Goal: Task Accomplishment & Management: Use online tool/utility

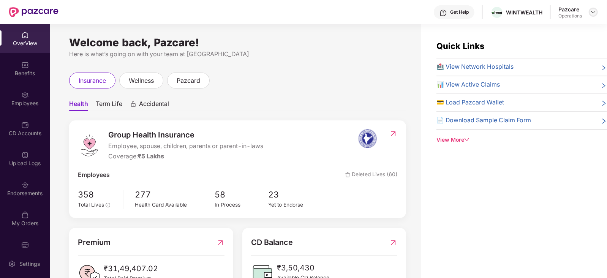
click at [592, 14] on img at bounding box center [594, 12] width 6 height 6
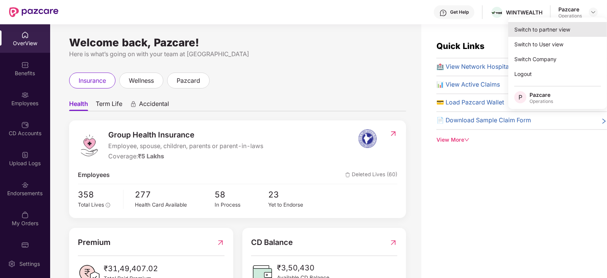
click at [552, 27] on div "Switch to partner view" at bounding box center [558, 29] width 99 height 15
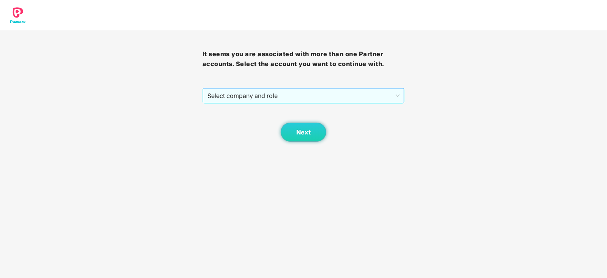
click at [216, 96] on span "Select company and role" at bounding box center [304, 96] width 193 height 14
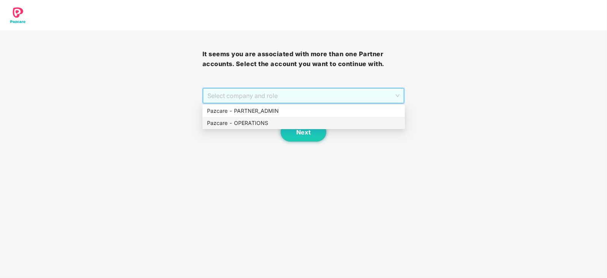
click at [223, 121] on div "Pazcare - OPERATIONS" at bounding box center [303, 123] width 193 height 8
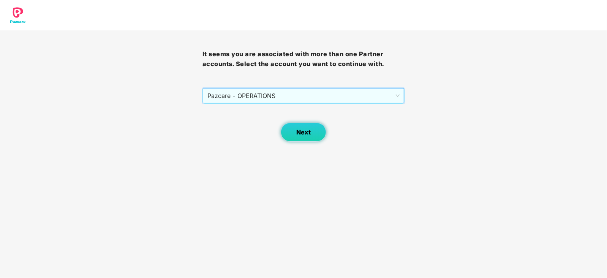
click at [296, 130] on span "Next" at bounding box center [303, 132] width 14 height 7
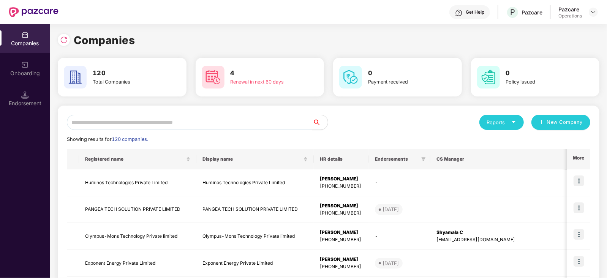
click at [41, 104] on div "Endorsement" at bounding box center [25, 104] width 50 height 8
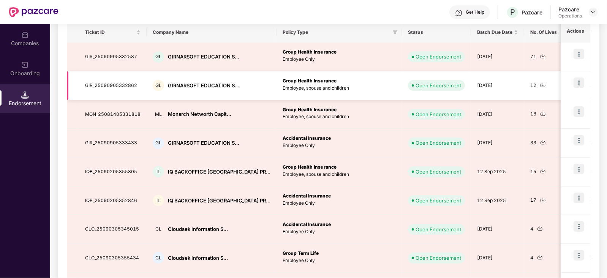
scroll to position [47, 0]
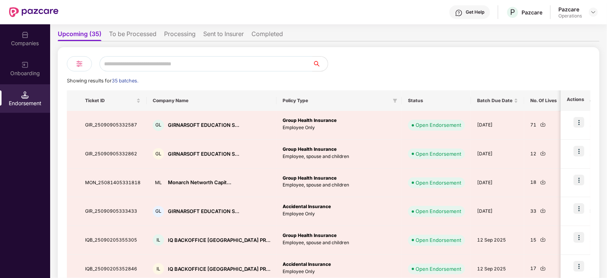
click at [133, 32] on li "To be Processed" at bounding box center [133, 35] width 48 height 11
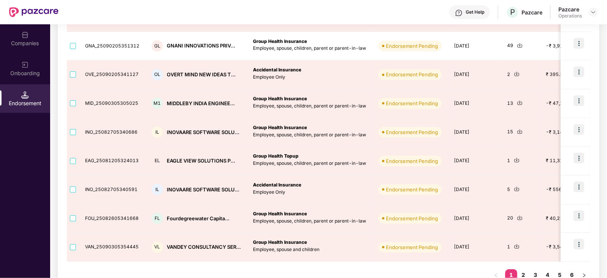
scroll to position [203, 0]
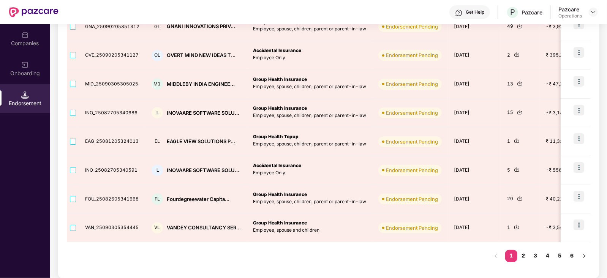
click at [522, 256] on link "2" at bounding box center [524, 255] width 12 height 11
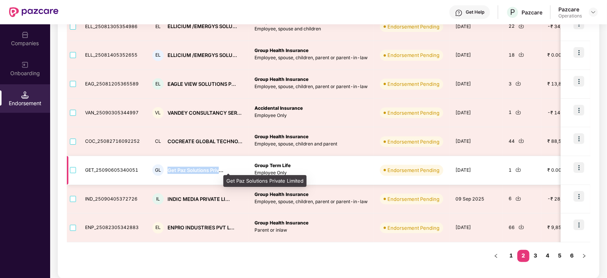
drag, startPoint x: 166, startPoint y: 170, endPoint x: 218, endPoint y: 166, distance: 51.8
click at [218, 167] on div "Get Paz Solutions Priv..." at bounding box center [196, 170] width 56 height 7
copy div "Get Paz Solutions Priv"
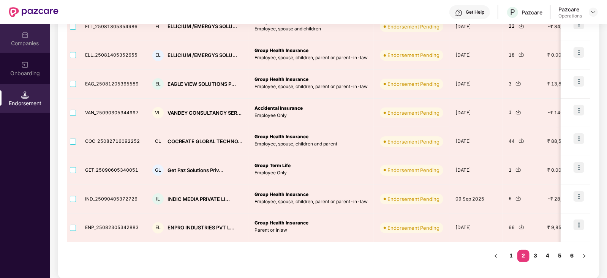
click at [36, 44] on div "Companies" at bounding box center [25, 44] width 50 height 8
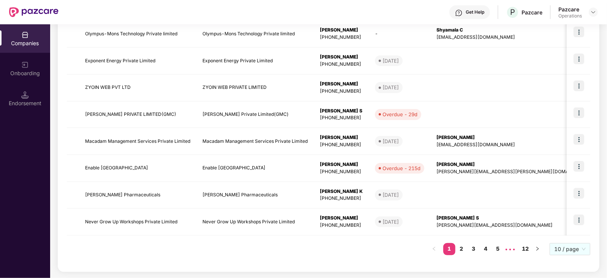
scroll to position [0, 0]
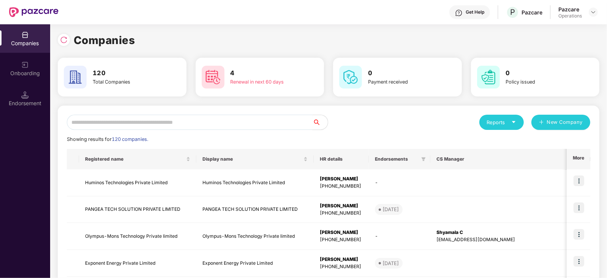
click at [160, 120] on input "text" at bounding box center [190, 122] width 246 height 15
paste input "**********"
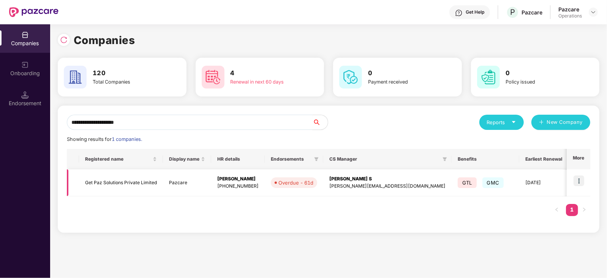
type input "**********"
click at [579, 182] on img at bounding box center [579, 181] width 11 height 11
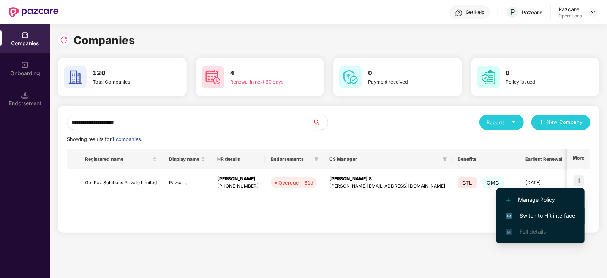
click at [549, 216] on span "Switch to HR interface" at bounding box center [540, 216] width 69 height 8
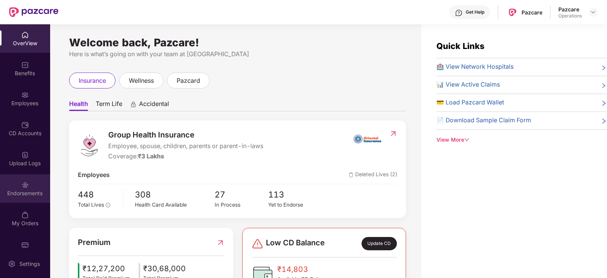
click at [26, 198] on div "Endorsements" at bounding box center [25, 188] width 50 height 29
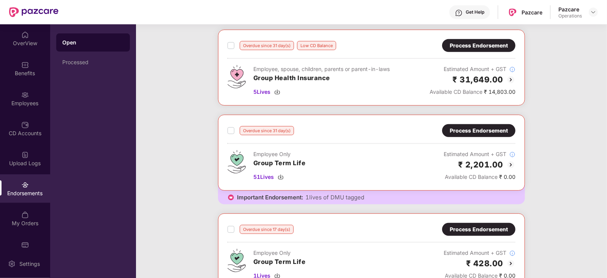
scroll to position [238, 0]
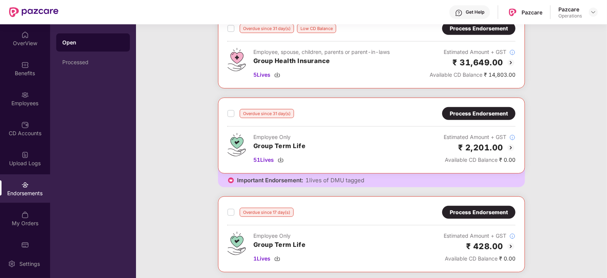
click at [450, 116] on div "Process Endorsement" at bounding box center [479, 113] width 58 height 8
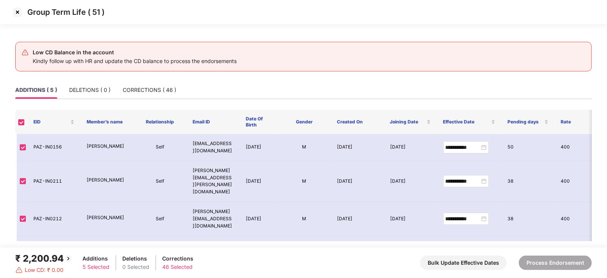
click at [15, 14] on img at bounding box center [17, 12] width 12 height 12
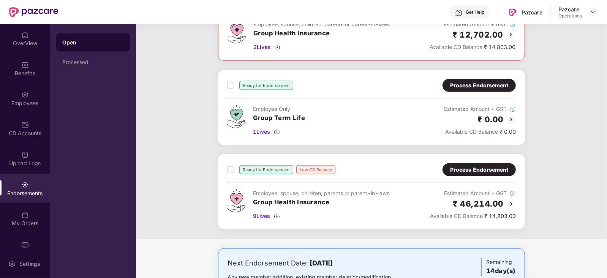
scroll to position [521, 0]
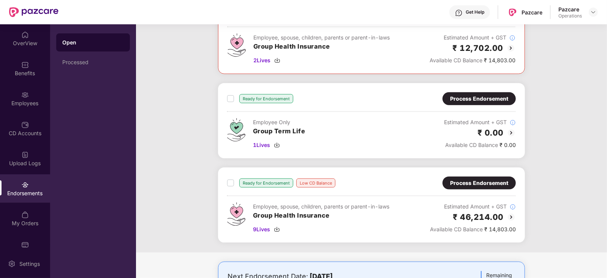
click at [471, 95] on div "Process Endorsement" at bounding box center [479, 99] width 58 height 8
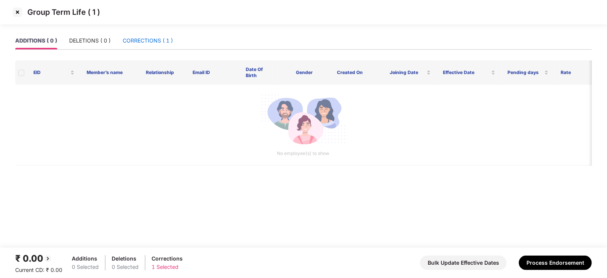
click at [132, 40] on div "CORRECTIONS ( 1 )" at bounding box center [148, 40] width 50 height 8
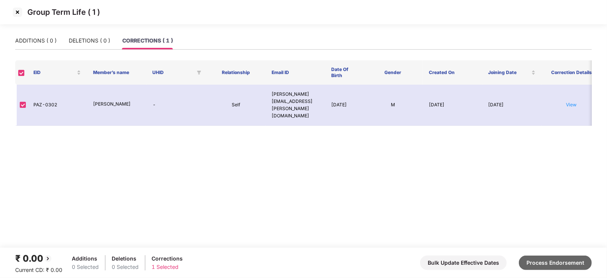
click at [547, 263] on button "Process Endorsement" at bounding box center [555, 263] width 73 height 14
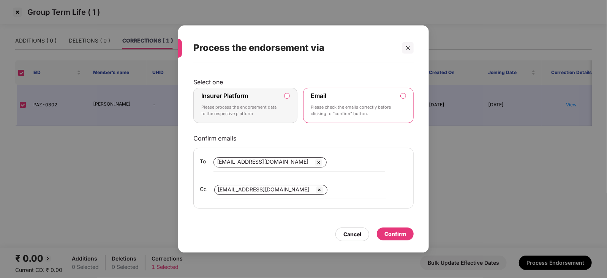
click at [285, 98] on label "Insurer Platform Please process the endorsement data to the respective platform" at bounding box center [245, 106] width 104 height 36
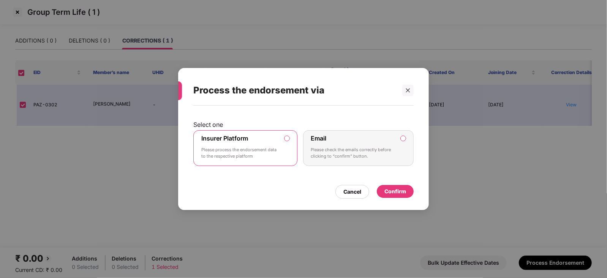
click at [395, 201] on div "Select one Insurer Platform Please process the endorsement data to the respecti…" at bounding box center [303, 154] width 251 height 97
click at [395, 196] on div "Confirm" at bounding box center [395, 191] width 37 height 13
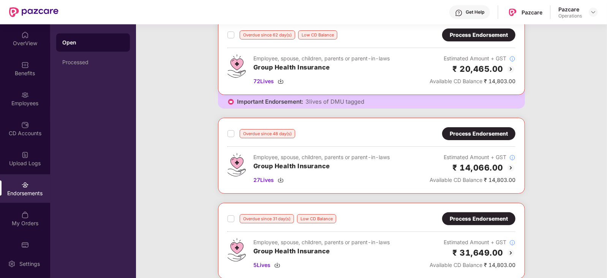
scroll to position [190, 0]
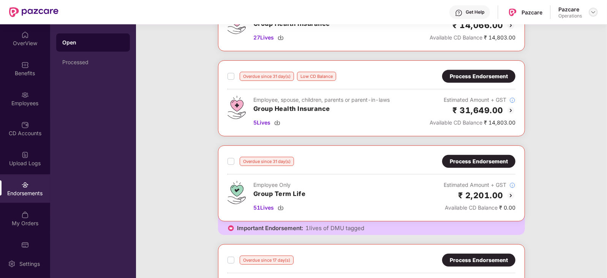
click at [590, 14] on div at bounding box center [593, 12] width 9 height 9
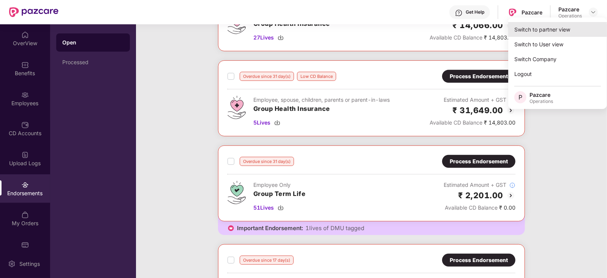
click at [553, 28] on div "Switch to partner view" at bounding box center [558, 29] width 99 height 15
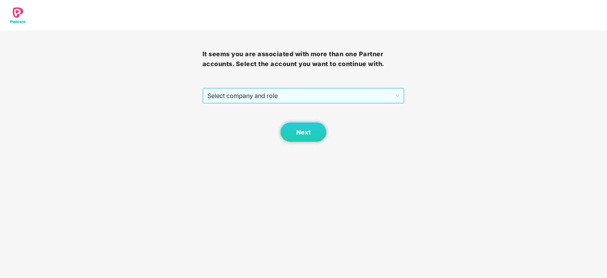
click at [286, 102] on span "Select company and role" at bounding box center [304, 96] width 193 height 14
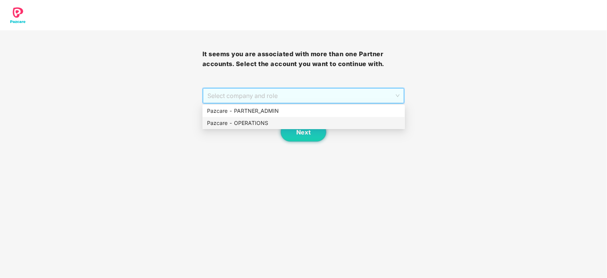
click at [265, 120] on div "Pazcare - OPERATIONS" at bounding box center [303, 123] width 193 height 8
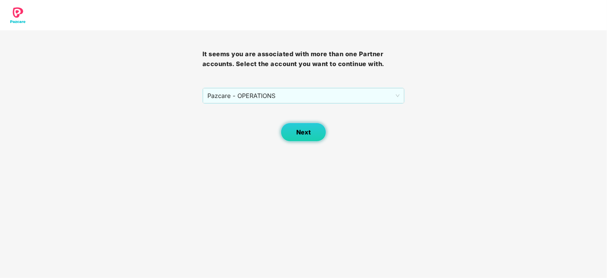
click at [296, 128] on button "Next" at bounding box center [304, 132] width 46 height 19
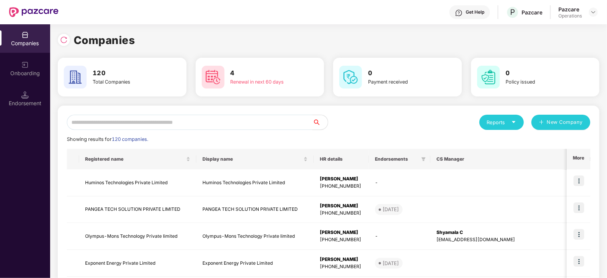
click at [33, 103] on div "Endorsement" at bounding box center [25, 104] width 50 height 8
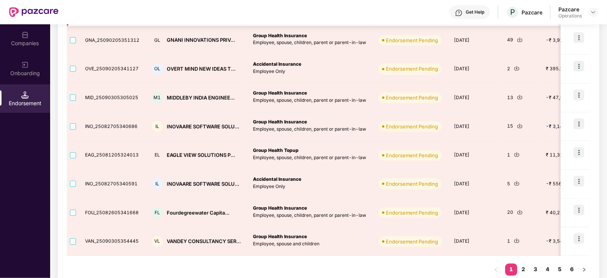
scroll to position [203, 0]
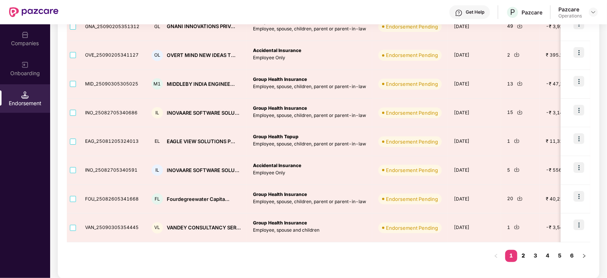
click at [524, 258] on link "2" at bounding box center [524, 255] width 12 height 11
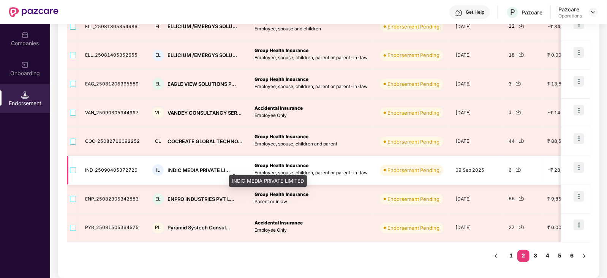
click at [173, 170] on div "INDIC MEDIA PRIVATE LI..." at bounding box center [199, 170] width 62 height 7
copy div "INDIC"
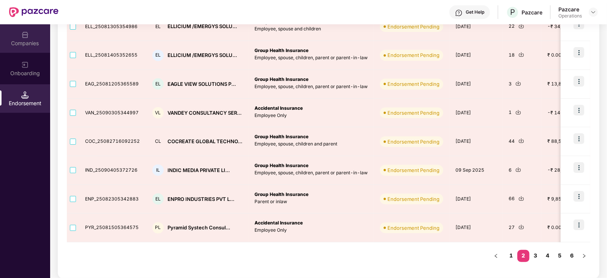
click at [31, 40] on div "Companies" at bounding box center [25, 44] width 50 height 8
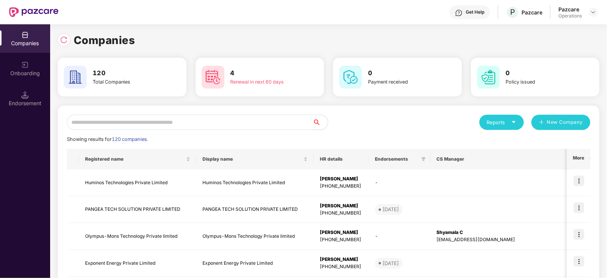
click at [109, 115] on input "text" at bounding box center [190, 122] width 246 height 15
paste input "*****"
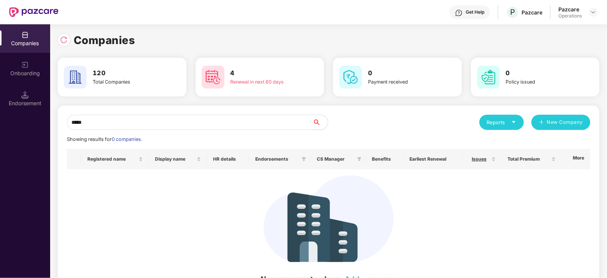
click at [69, 126] on input "*****" at bounding box center [190, 122] width 246 height 15
click at [98, 123] on input "*****" at bounding box center [190, 122] width 246 height 15
type input "*****"
click at [34, 107] on div "Endorsement" at bounding box center [25, 104] width 50 height 8
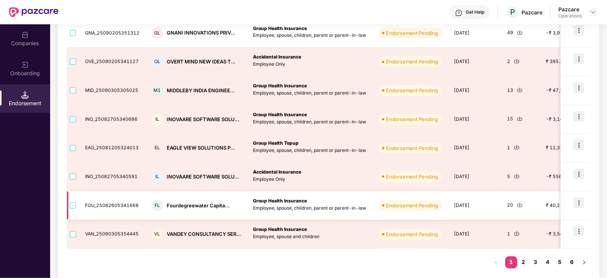
scroll to position [203, 0]
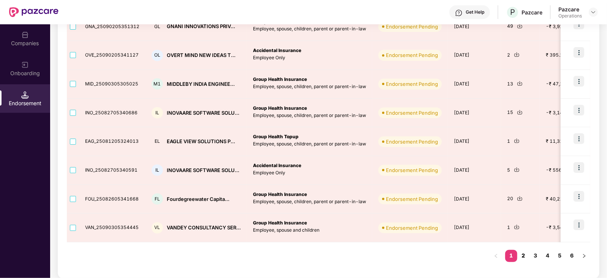
click at [524, 256] on link "2" at bounding box center [524, 255] width 12 height 11
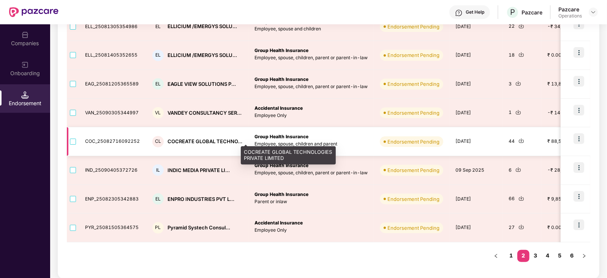
click at [179, 141] on div "COCREATE GLOBAL TECHNO..." at bounding box center [205, 141] width 75 height 7
copy div "COCREATE"
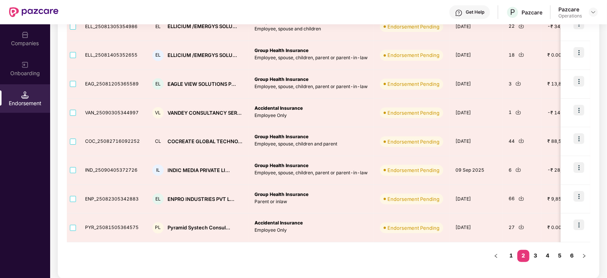
click at [32, 36] on div "Companies" at bounding box center [25, 38] width 50 height 29
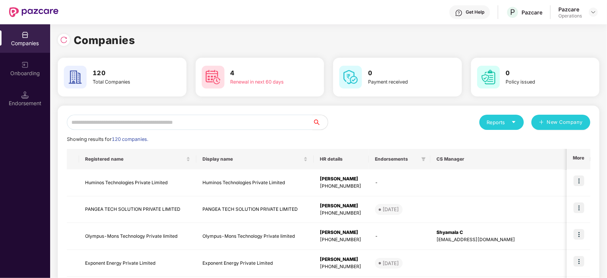
click at [148, 123] on input "text" at bounding box center [190, 122] width 246 height 15
paste input "********"
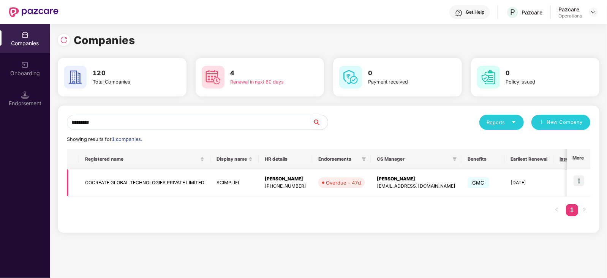
type input "********"
click at [583, 185] on img at bounding box center [579, 181] width 11 height 11
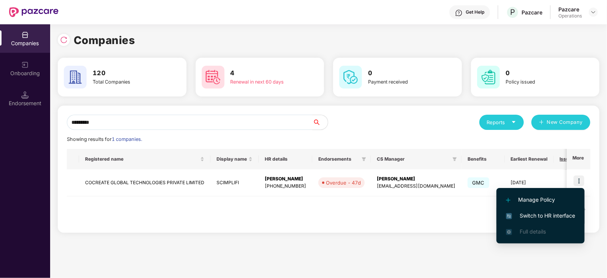
click at [548, 219] on span "Switch to HR interface" at bounding box center [540, 216] width 69 height 8
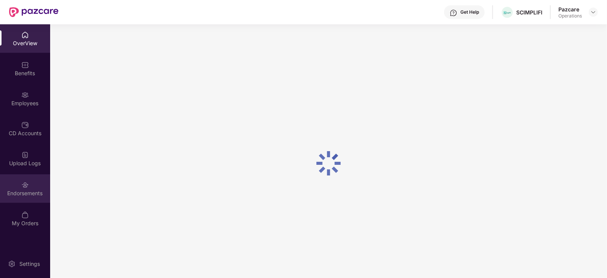
click at [19, 198] on div "Endorsements" at bounding box center [25, 188] width 50 height 29
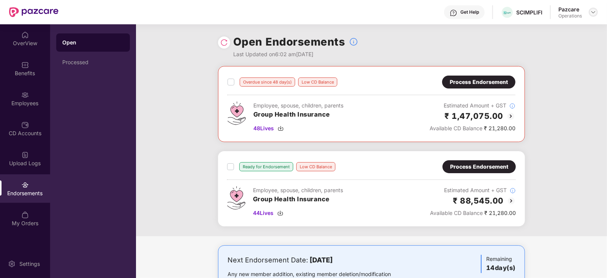
click at [596, 14] on img at bounding box center [594, 12] width 6 height 6
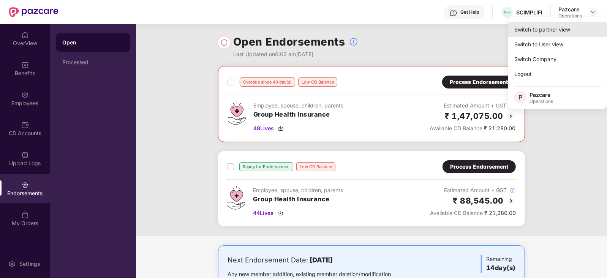
click at [564, 31] on div "Switch to partner view" at bounding box center [558, 29] width 99 height 15
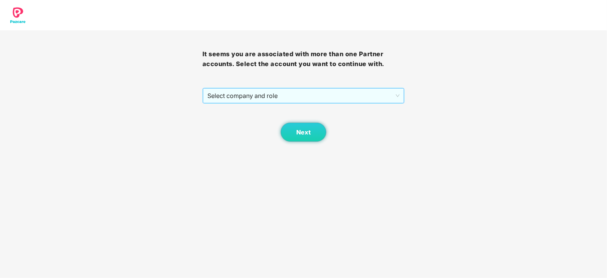
click at [257, 97] on span "Select company and role" at bounding box center [304, 96] width 193 height 14
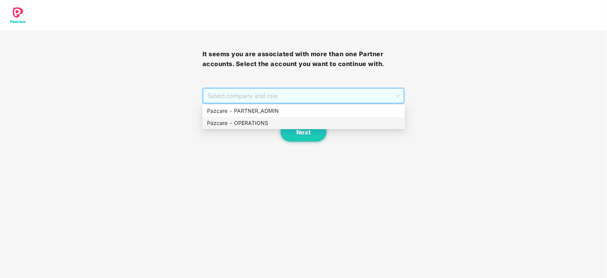
click at [255, 120] on div "Pazcare - OPERATIONS" at bounding box center [303, 123] width 193 height 8
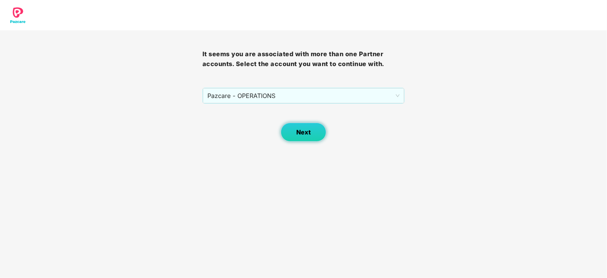
click at [319, 136] on button "Next" at bounding box center [304, 132] width 46 height 19
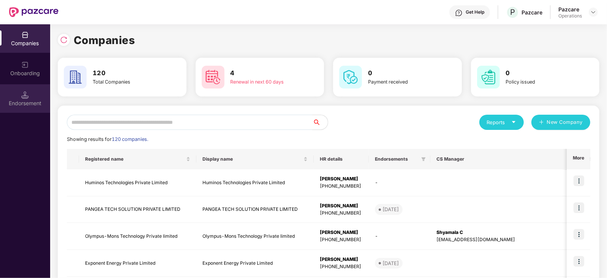
click at [32, 96] on div "Endorsement" at bounding box center [25, 98] width 50 height 29
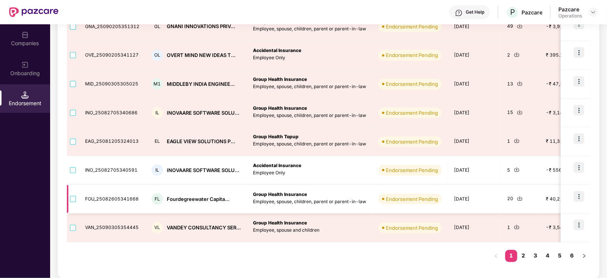
scroll to position [203, 0]
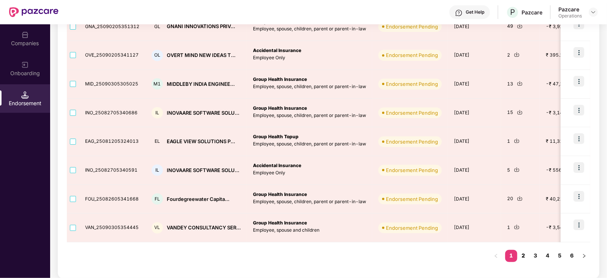
click at [525, 257] on link "2" at bounding box center [524, 255] width 12 height 11
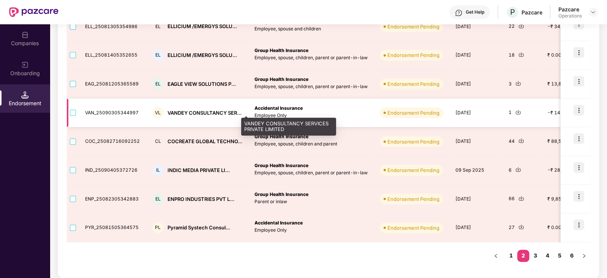
click at [178, 110] on div "VANDEY CONSULTANCY SER..." at bounding box center [205, 112] width 74 height 7
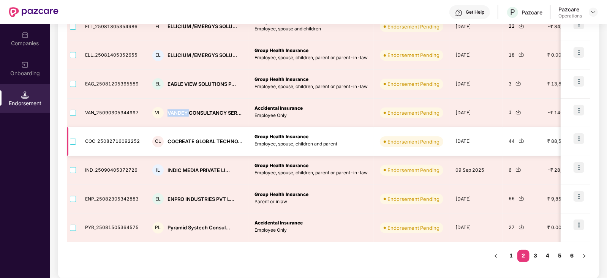
copy div "VANDEY"
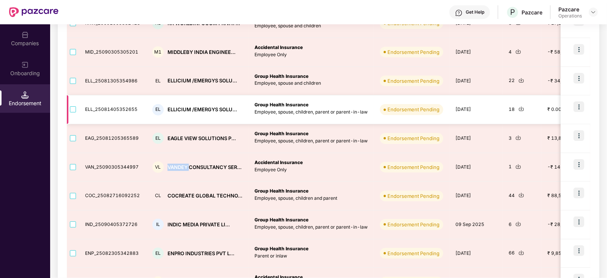
scroll to position [108, 0]
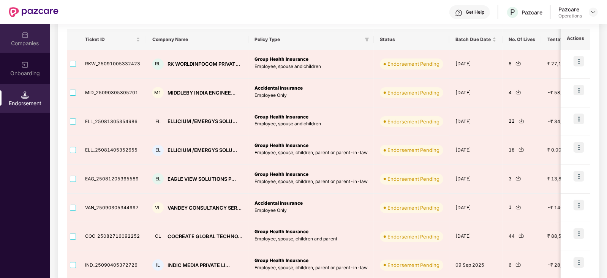
click at [19, 45] on div "Companies" at bounding box center [25, 44] width 50 height 8
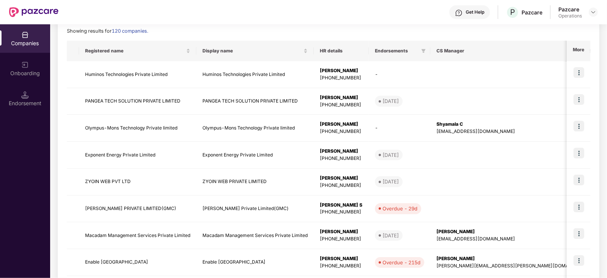
scroll to position [0, 0]
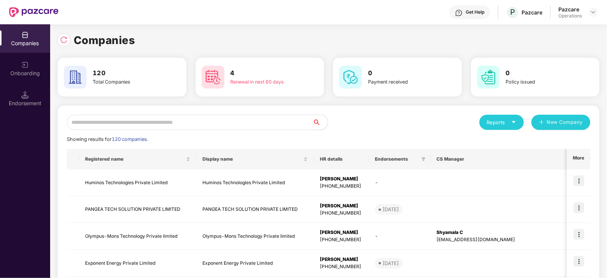
click at [137, 122] on input "text" at bounding box center [190, 122] width 246 height 15
paste input "******"
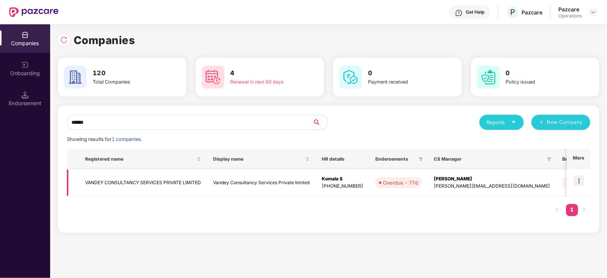
type input "******"
click at [579, 184] on img at bounding box center [579, 181] width 11 height 11
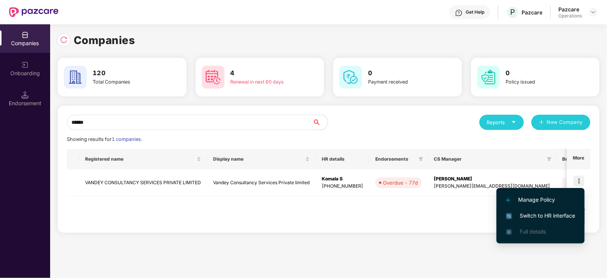
click at [567, 219] on span "Switch to HR interface" at bounding box center [540, 216] width 69 height 8
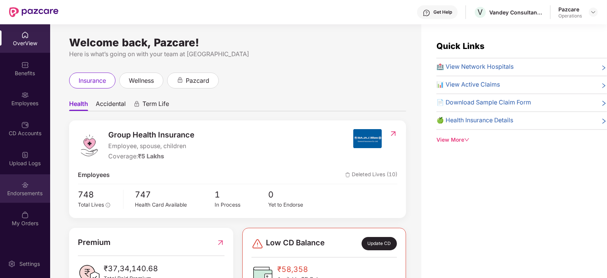
click at [31, 196] on div "Endorsements" at bounding box center [25, 194] width 50 height 8
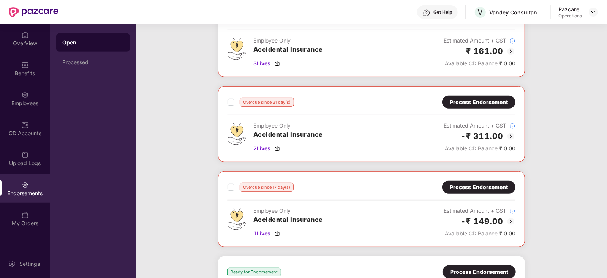
scroll to position [190, 0]
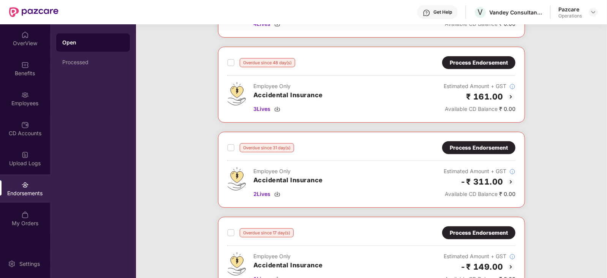
click at [599, 12] on header "Get Help V Vandey Consultancy Services Private limited Pazcare Operations" at bounding box center [303, 12] width 607 height 24
click at [595, 12] on img at bounding box center [594, 12] width 6 height 6
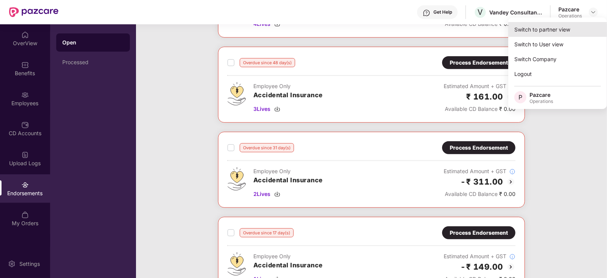
click at [567, 27] on div "Switch to partner view" at bounding box center [558, 29] width 99 height 15
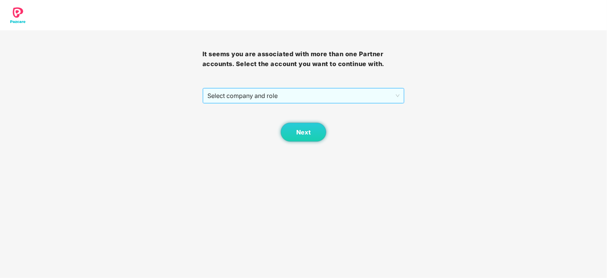
click at [229, 101] on span "Select company and role" at bounding box center [304, 96] width 193 height 14
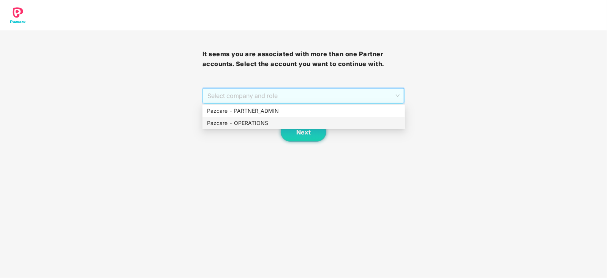
click at [234, 123] on div "Pazcare - OPERATIONS" at bounding box center [303, 123] width 193 height 8
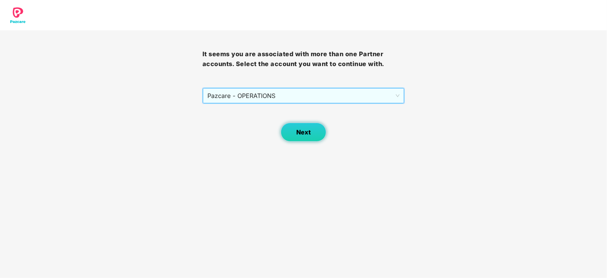
click at [298, 136] on button "Next" at bounding box center [304, 132] width 46 height 19
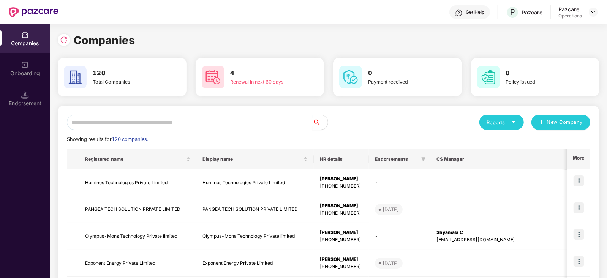
click at [169, 124] on input "text" at bounding box center [190, 122] width 246 height 15
paste input "******"
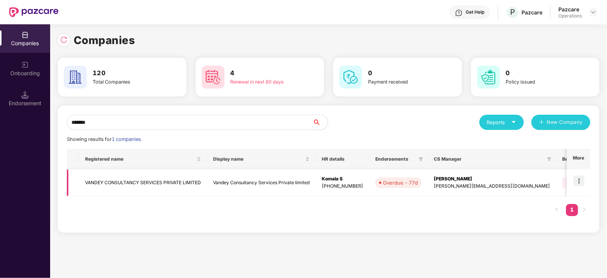
type input "******"
click at [107, 184] on td "VANDEY CONSULTANCY SERVICES PRIVATE LIMITED" at bounding box center [143, 183] width 128 height 27
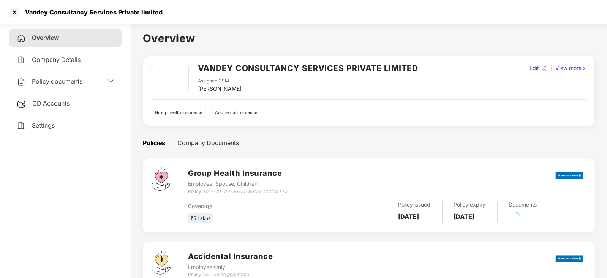
click at [50, 86] on div "Policy documents" at bounding box center [50, 82] width 66 height 10
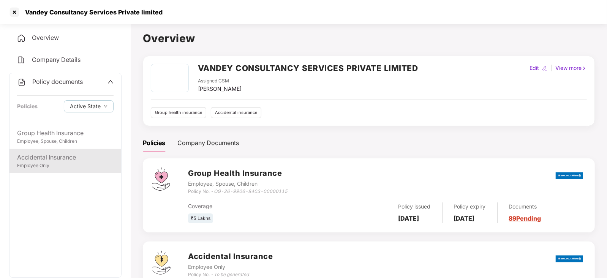
click at [50, 162] on div "Accidental Insurance" at bounding box center [65, 158] width 97 height 10
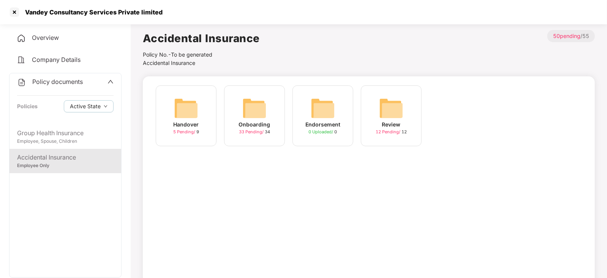
click at [247, 111] on img at bounding box center [254, 108] width 24 height 24
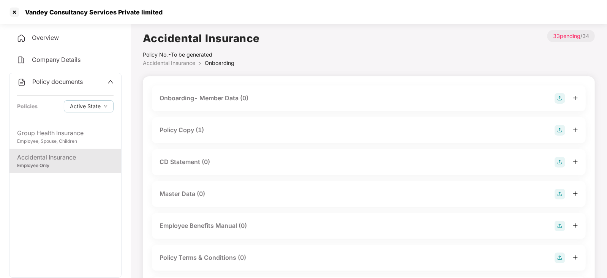
click at [181, 131] on div "Policy Copy (1)" at bounding box center [182, 130] width 44 height 10
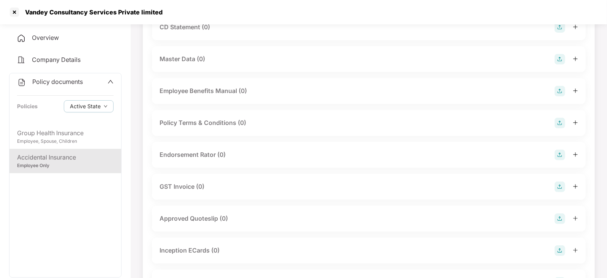
scroll to position [238, 0]
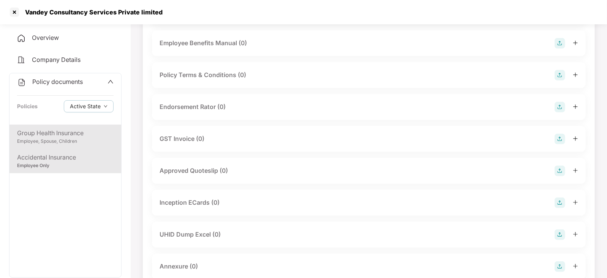
click at [49, 139] on div "Employee, Spouse, Children" at bounding box center [65, 141] width 97 height 7
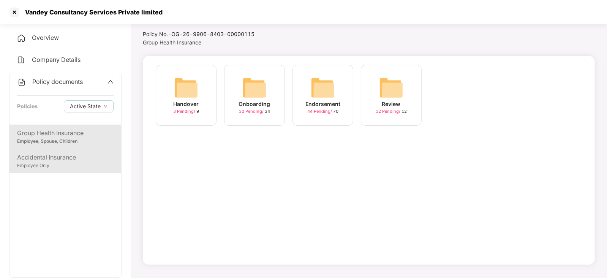
click at [62, 159] on div "Accidental Insurance" at bounding box center [65, 158] width 97 height 10
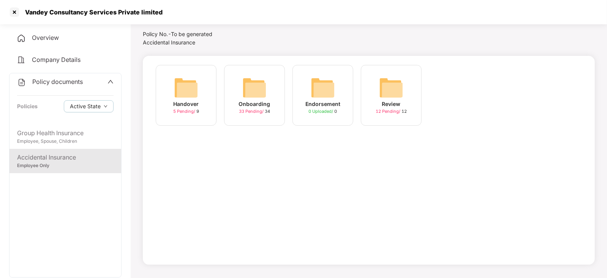
click at [179, 94] on img at bounding box center [186, 88] width 24 height 24
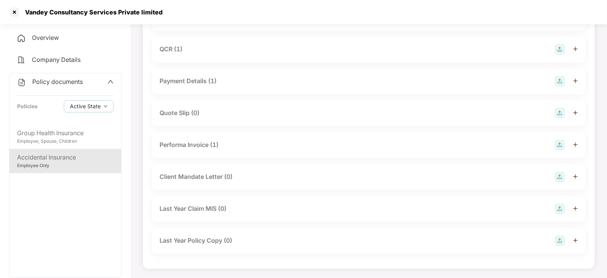
scroll to position [0, 0]
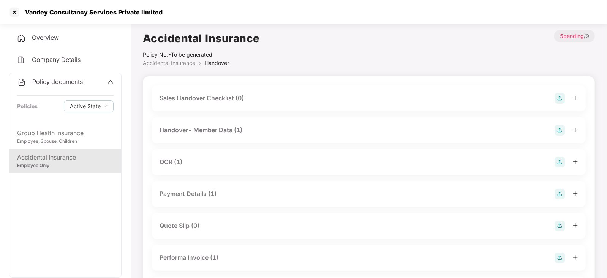
click at [195, 134] on div "Handover- Member Data (1)" at bounding box center [201, 130] width 83 height 10
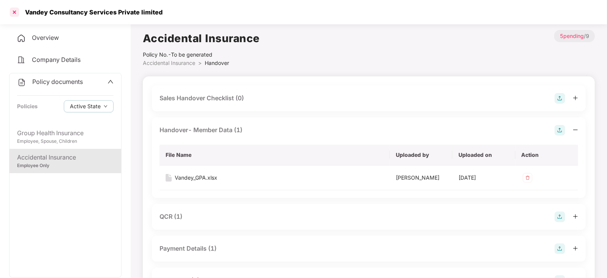
click at [19, 13] on div at bounding box center [14, 12] width 12 height 12
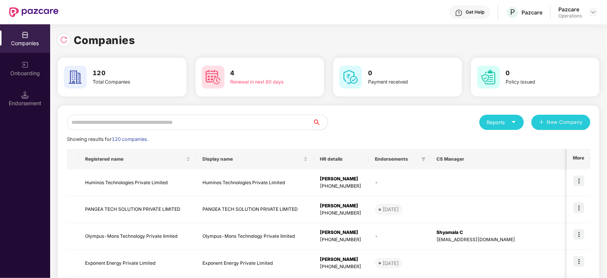
click at [116, 121] on input "text" at bounding box center [190, 122] width 246 height 15
paste input "******"
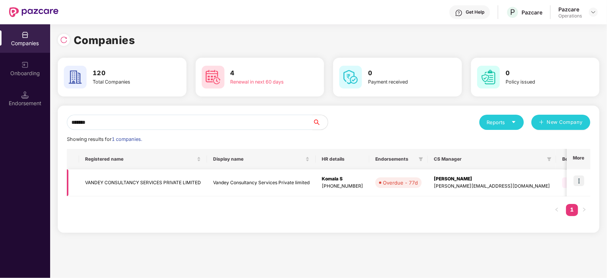
type input "******"
click at [582, 184] on img at bounding box center [579, 181] width 11 height 11
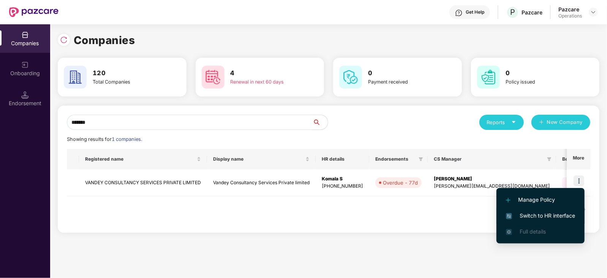
click at [557, 220] on li "Switch to HR interface" at bounding box center [541, 216] width 88 height 16
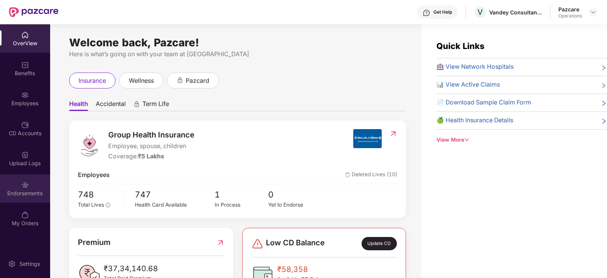
click at [38, 195] on div "Endorsements" at bounding box center [25, 194] width 50 height 8
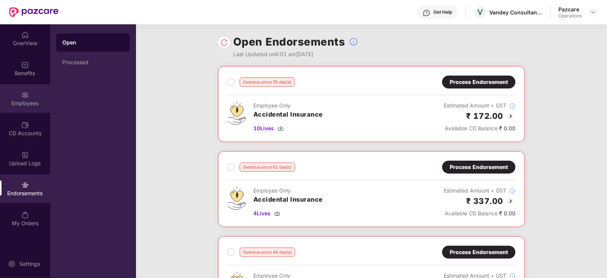
click at [24, 98] on img at bounding box center [25, 95] width 8 height 8
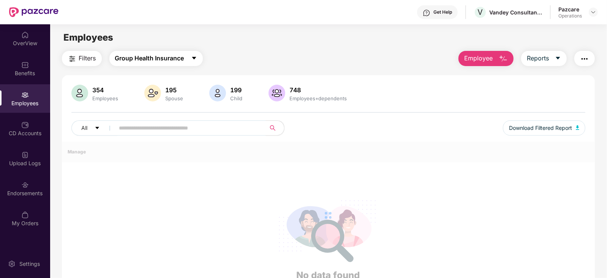
click at [124, 57] on span "Group Health Insurance" at bounding box center [149, 59] width 69 height 10
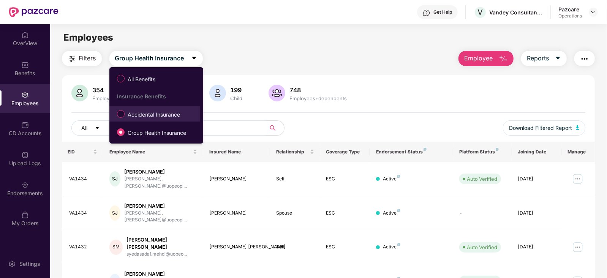
click at [150, 119] on span "Accidental Insurance" at bounding box center [154, 115] width 59 height 8
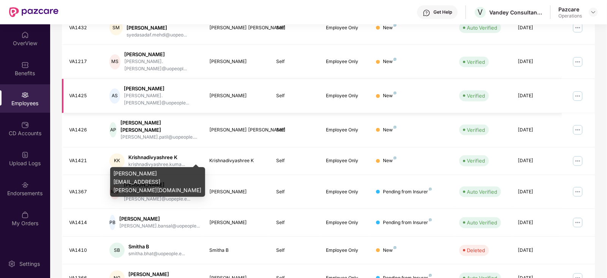
scroll to position [188, 0]
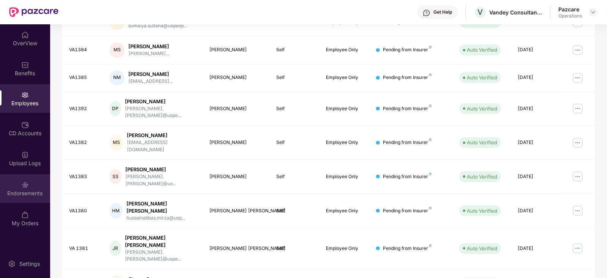
click at [35, 190] on div "Endorsements" at bounding box center [25, 194] width 50 height 8
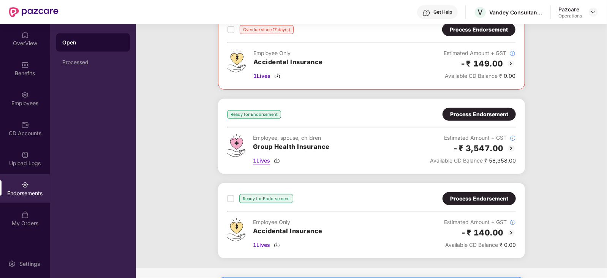
scroll to position [428, 0]
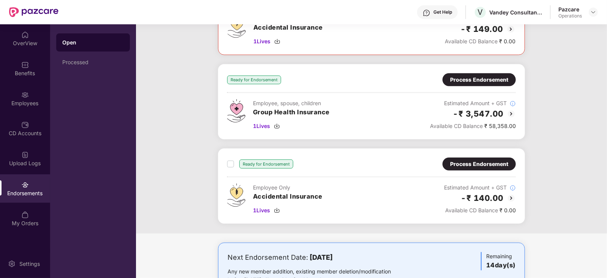
click at [463, 81] on div "Process Endorsement" at bounding box center [479, 80] width 58 height 8
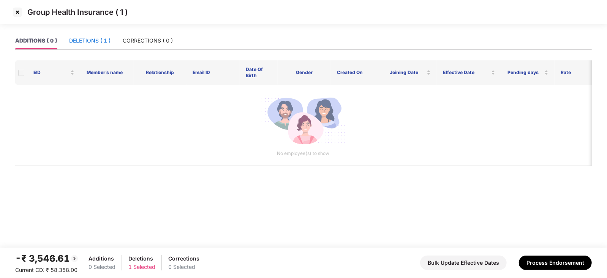
click at [101, 43] on div "DELETIONS ( 1 )" at bounding box center [89, 40] width 41 height 8
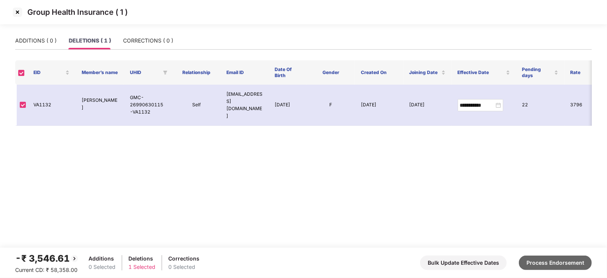
click at [568, 260] on button "Process Endorsement" at bounding box center [555, 263] width 73 height 14
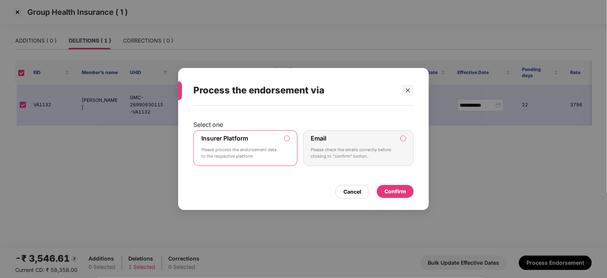
click at [405, 195] on div "Confirm" at bounding box center [396, 191] width 22 height 8
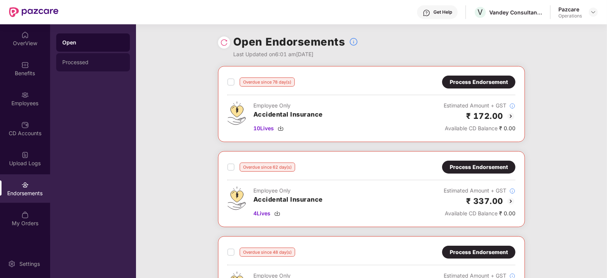
click at [69, 62] on div "Processed" at bounding box center [93, 62] width 62 height 6
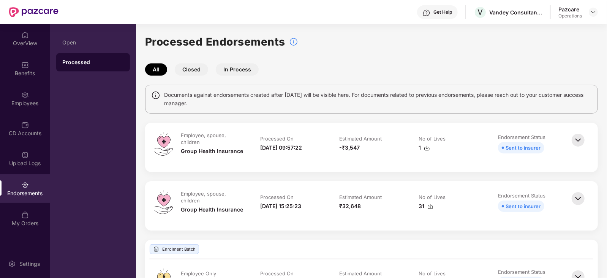
click at [428, 150] on img at bounding box center [427, 148] width 6 height 6
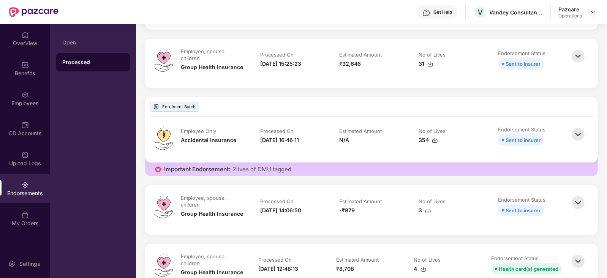
scroll to position [0, 0]
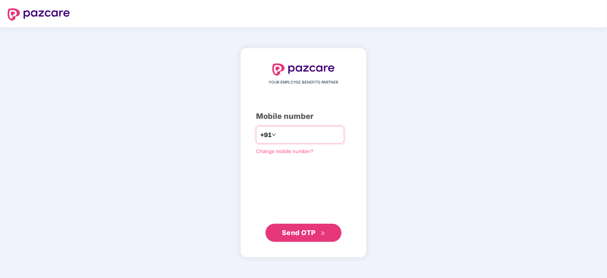
click at [309, 135] on input "number" at bounding box center [309, 135] width 62 height 12
type input "**********"
click at [316, 154] on div "Change mobile number?" at bounding box center [303, 151] width 95 height 8
click at [304, 233] on span "Send OTP" at bounding box center [299, 232] width 34 height 8
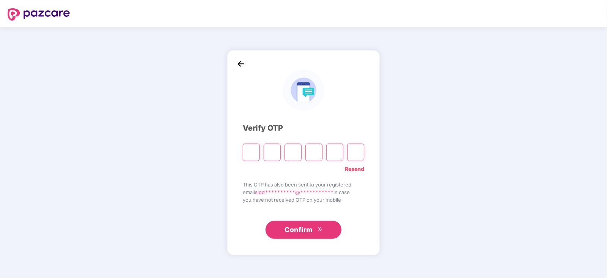
paste input "*"
type input "*"
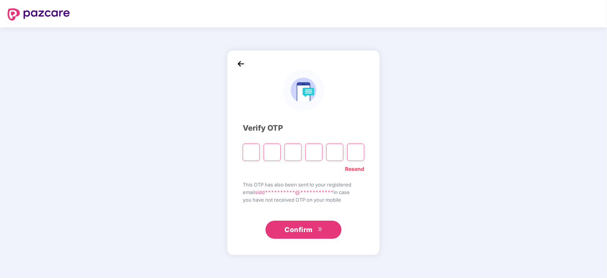
type input "*"
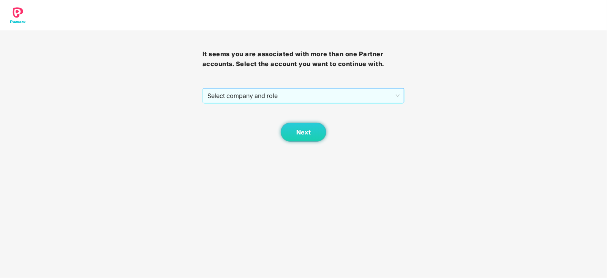
click at [309, 94] on span "Select company and role" at bounding box center [304, 96] width 193 height 14
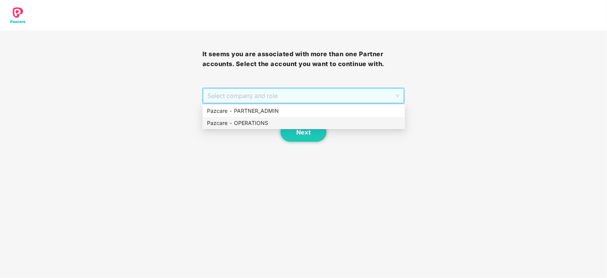
click at [275, 119] on div "Pazcare - OPERATIONS" at bounding box center [304, 123] width 203 height 12
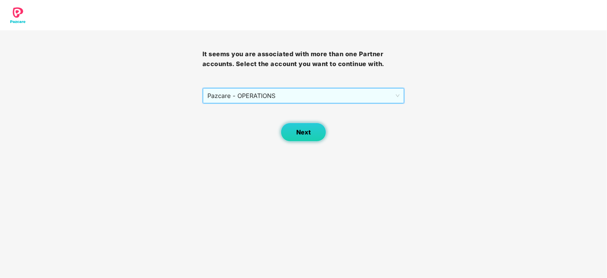
click at [296, 123] on button "Next" at bounding box center [304, 132] width 46 height 19
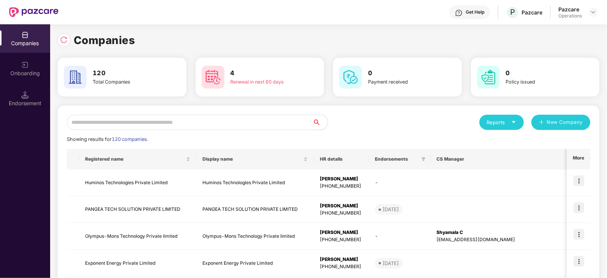
click at [174, 120] on input "text" at bounding box center [190, 122] width 246 height 15
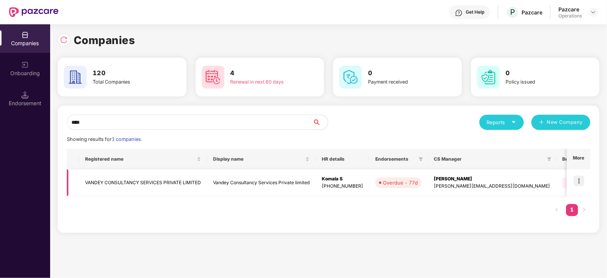
type input "****"
click at [133, 179] on td "VANDEY CONSULTANCY SERVICES PRIVATE LIMITED" at bounding box center [143, 183] width 128 height 27
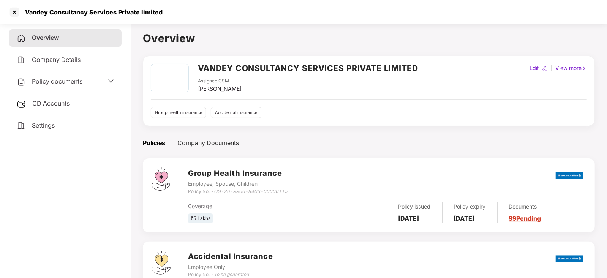
click at [44, 106] on span "CD Accounts" at bounding box center [50, 104] width 37 height 8
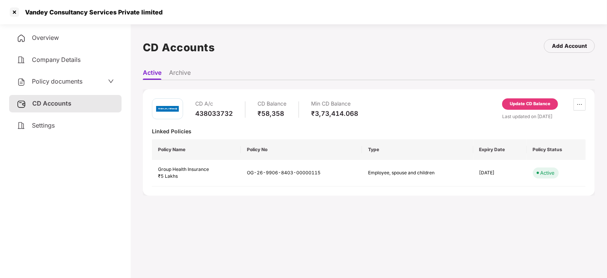
click at [521, 105] on div "Update CD Balance" at bounding box center [530, 104] width 41 height 7
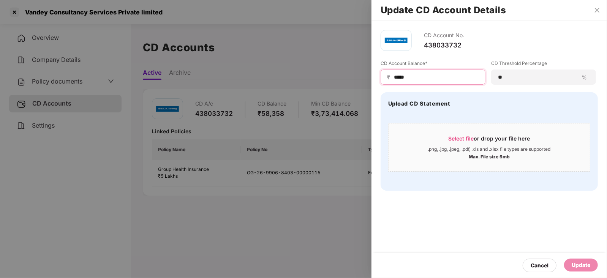
drag, startPoint x: 412, startPoint y: 79, endPoint x: 375, endPoint y: 78, distance: 37.3
click at [375, 78] on div "CD Account No. 438033732 CD Account Balance* ₹ ***** CD Threshold Percentage **…" at bounding box center [490, 110] width 236 height 179
paste input
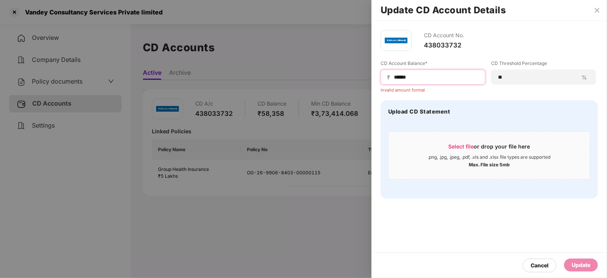
drag, startPoint x: 395, startPoint y: 77, endPoint x: 417, endPoint y: 99, distance: 32.0
click at [395, 77] on input "*****" at bounding box center [436, 77] width 86 height 8
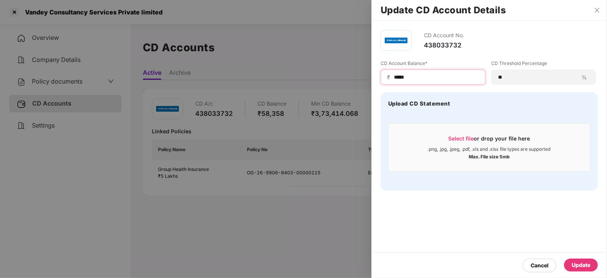
type input "*****"
click at [577, 264] on div "Update" at bounding box center [581, 265] width 19 height 8
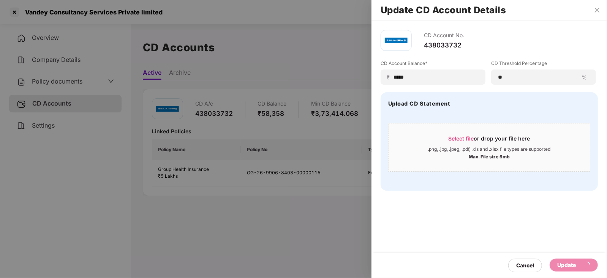
click at [54, 86] on div at bounding box center [303, 139] width 607 height 278
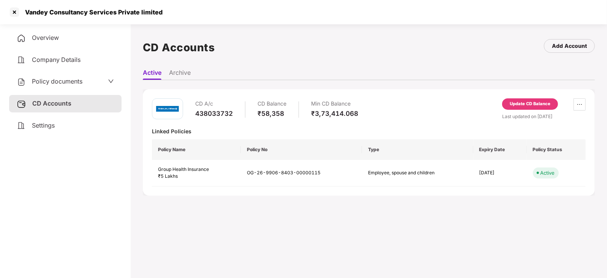
click at [54, 83] on span "Policy documents" at bounding box center [57, 82] width 51 height 8
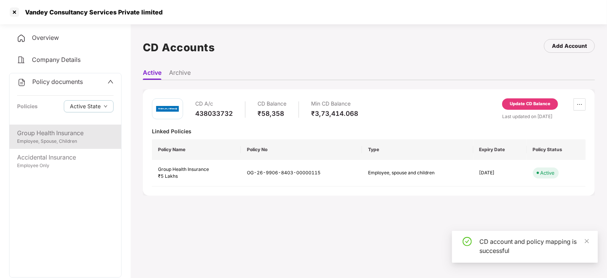
click at [57, 129] on div "Group Health Insurance" at bounding box center [65, 133] width 97 height 10
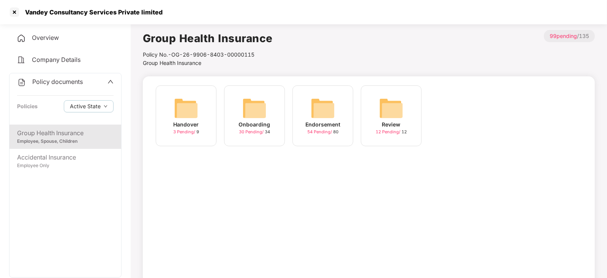
click at [322, 109] on img at bounding box center [323, 108] width 24 height 24
click at [387, 111] on img at bounding box center [391, 108] width 24 height 24
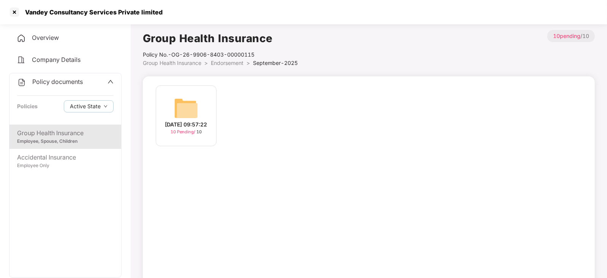
click at [184, 105] on img at bounding box center [186, 108] width 24 height 24
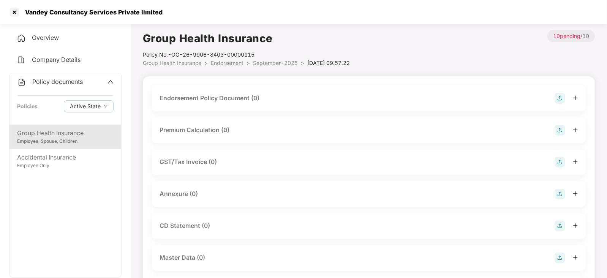
click at [562, 100] on img at bounding box center [560, 98] width 11 height 11
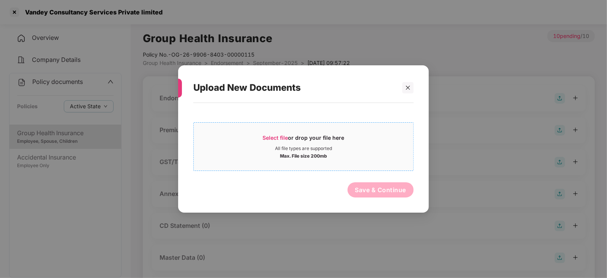
click at [281, 140] on span "Select file" at bounding box center [275, 138] width 25 height 6
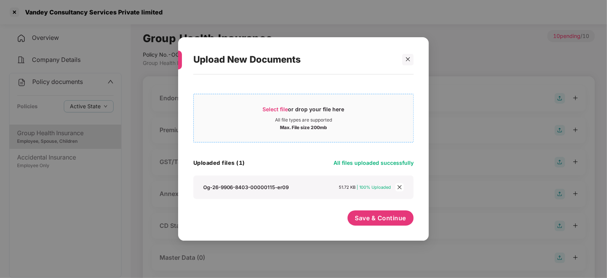
click at [277, 109] on span "Select file" at bounding box center [275, 109] width 25 height 6
click at [374, 223] on button "Save & Continue" at bounding box center [381, 218] width 67 height 15
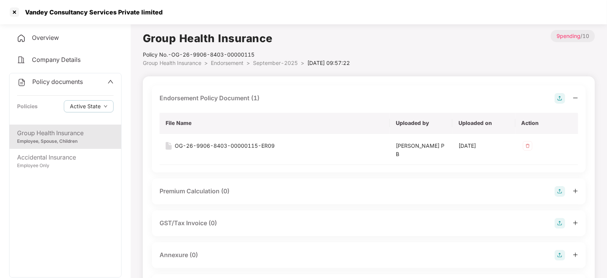
click at [559, 192] on img at bounding box center [560, 191] width 11 height 11
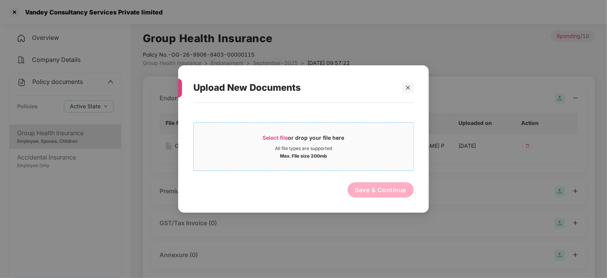
click at [273, 137] on span "Select file" at bounding box center [275, 138] width 25 height 6
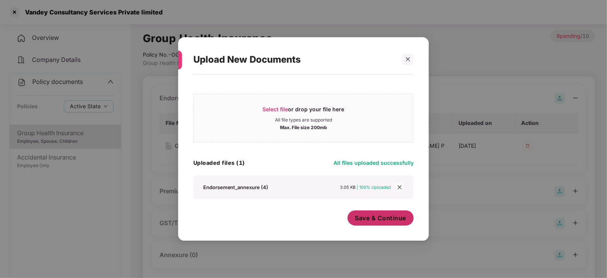
click at [367, 221] on span "Save & Continue" at bounding box center [380, 218] width 51 height 8
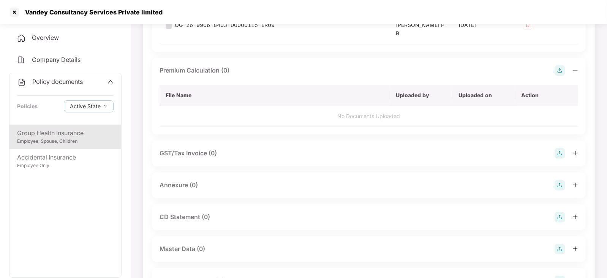
scroll to position [190, 0]
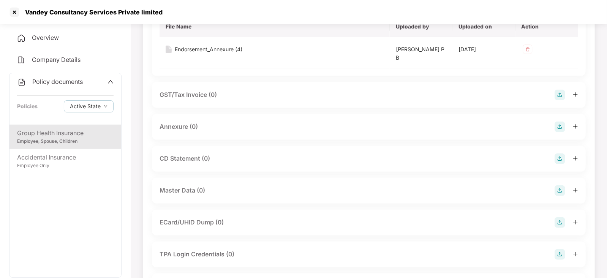
click at [562, 125] on img at bounding box center [560, 127] width 11 height 11
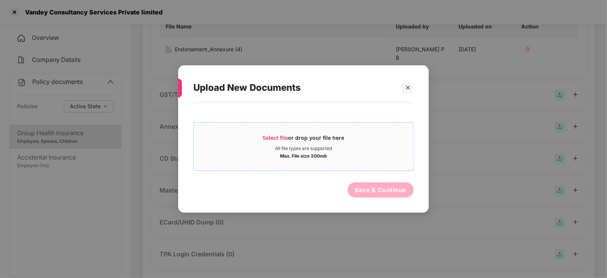
click at [277, 143] on div "Select file or drop your file here" at bounding box center [304, 139] width 82 height 11
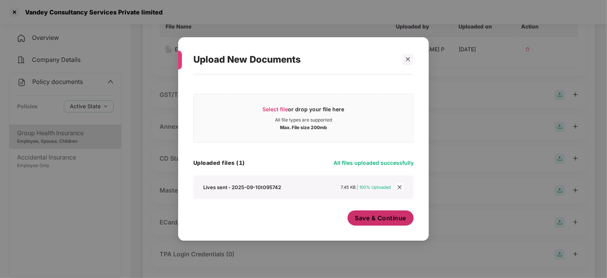
click at [376, 220] on span "Save & Continue" at bounding box center [380, 218] width 51 height 8
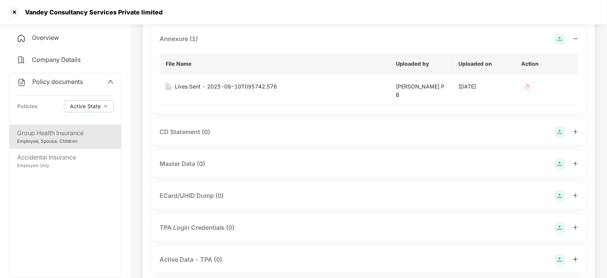
scroll to position [285, 0]
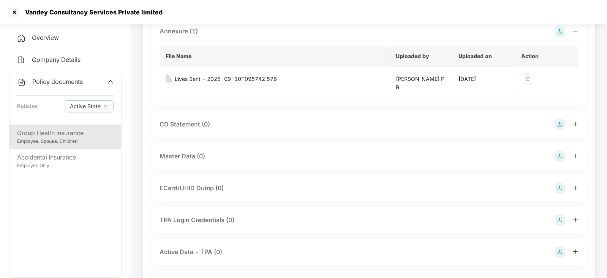
click at [561, 158] on img at bounding box center [560, 156] width 11 height 11
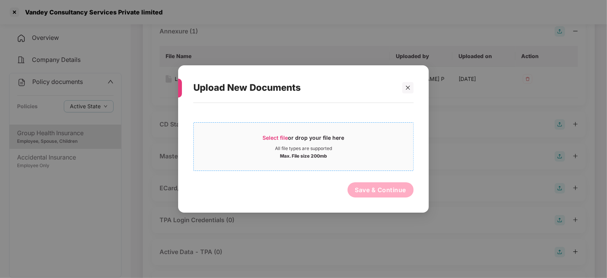
click at [265, 141] on div "Select file or drop your file here" at bounding box center [304, 139] width 82 height 11
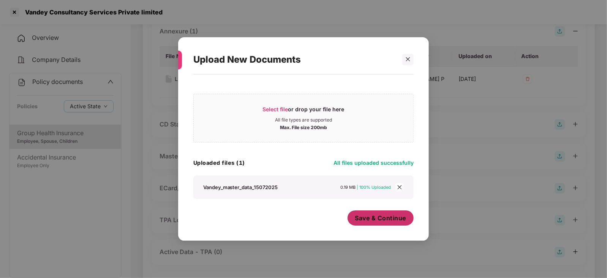
click at [363, 216] on span "Save & Continue" at bounding box center [380, 218] width 51 height 8
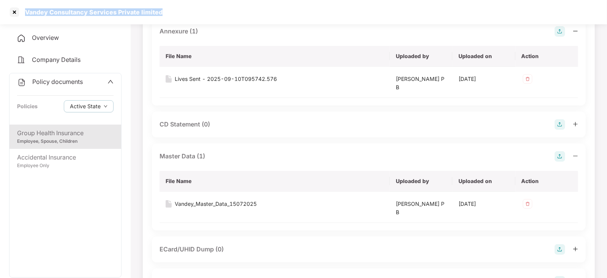
drag, startPoint x: 22, startPoint y: 9, endPoint x: 170, endPoint y: 14, distance: 147.6
click at [170, 14] on div "Vandey Consultancy Services Private limited" at bounding box center [303, 12] width 607 height 24
copy div "Vandey Consultancy Services Private limited"
click at [12, 12] on div at bounding box center [14, 12] width 12 height 12
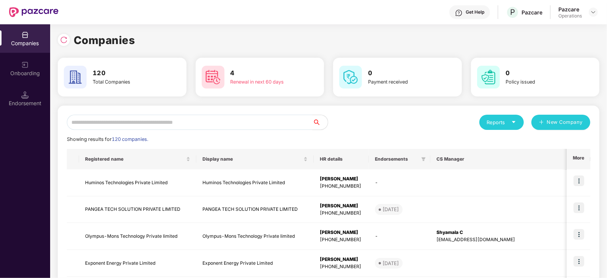
scroll to position [0, 0]
click at [141, 122] on input "text" at bounding box center [190, 122] width 246 height 15
paste input "**********"
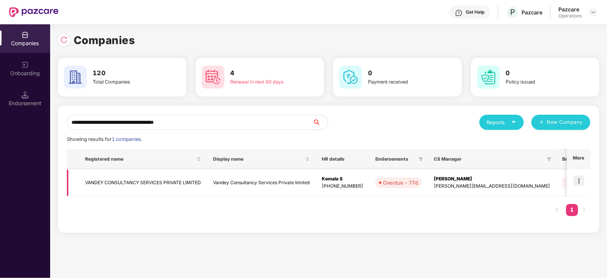
type input "**********"
click at [580, 181] on img at bounding box center [579, 181] width 11 height 11
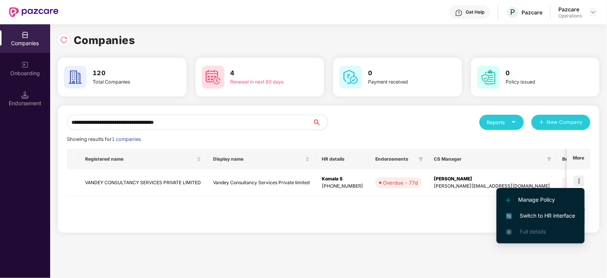
click at [560, 219] on span "Switch to HR interface" at bounding box center [540, 216] width 69 height 8
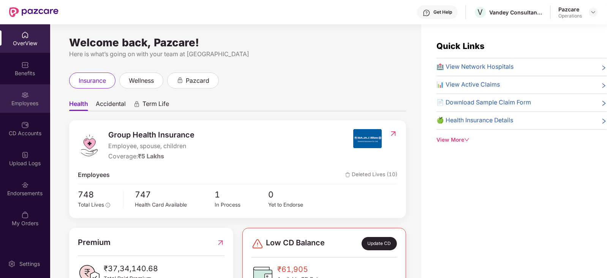
click at [21, 101] on div "Employees" at bounding box center [25, 104] width 50 height 8
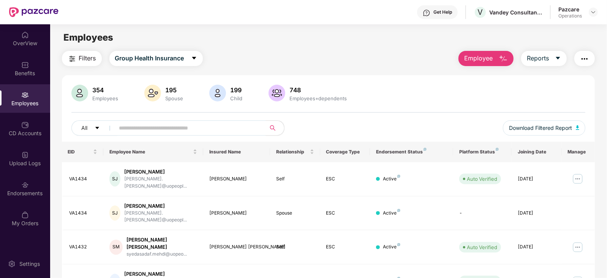
click at [77, 59] on button "Filters" at bounding box center [82, 58] width 40 height 15
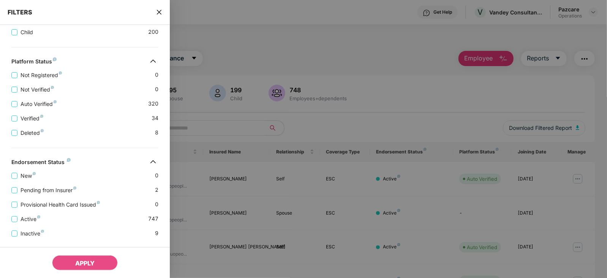
scroll to position [167, 0]
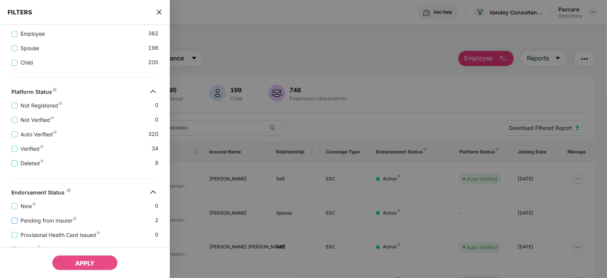
click at [49, 220] on span "Pending from Insurer" at bounding box center [48, 221] width 62 height 8
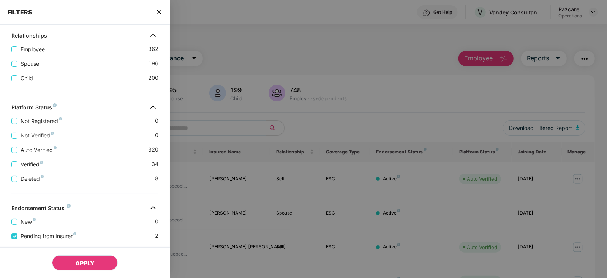
click at [74, 257] on button "APPLY" at bounding box center [85, 262] width 66 height 15
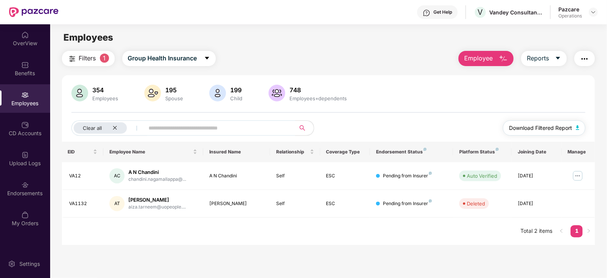
click at [577, 125] on img "button" at bounding box center [578, 127] width 4 height 5
click at [581, 62] on img "button" at bounding box center [584, 58] width 9 height 9
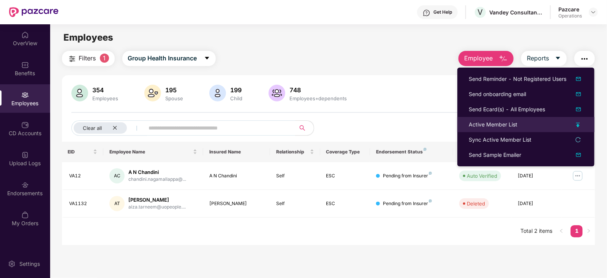
click at [496, 127] on div "Active Member List" at bounding box center [493, 124] width 49 height 8
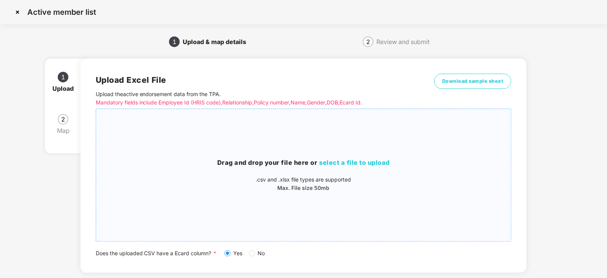
click at [333, 161] on span "select a file to upload" at bounding box center [355, 163] width 71 height 8
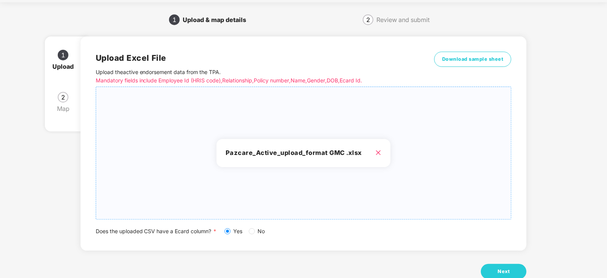
scroll to position [42, 0]
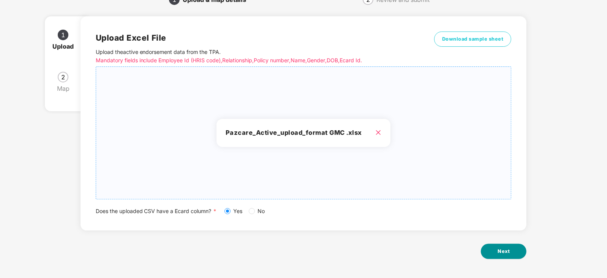
click at [514, 254] on button "Next" at bounding box center [504, 251] width 46 height 15
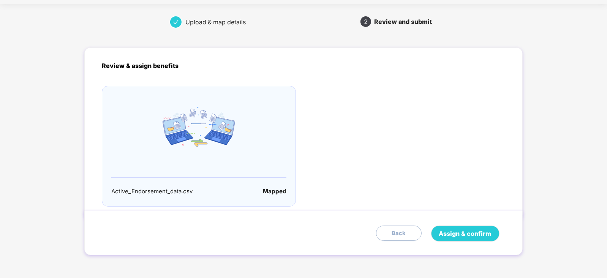
scroll to position [0, 0]
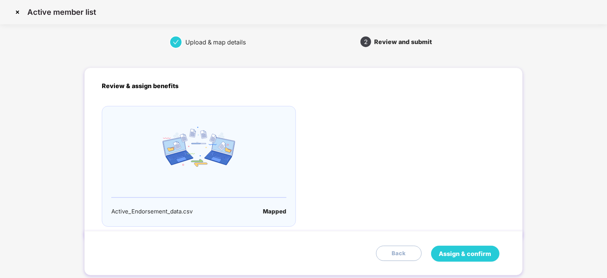
click at [468, 254] on span "Assign & confirm" at bounding box center [465, 254] width 52 height 10
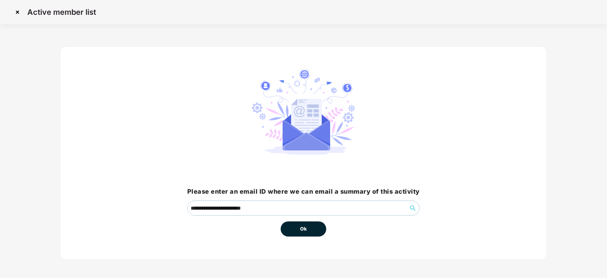
click at [300, 227] on button "Ok" at bounding box center [304, 229] width 46 height 15
click at [308, 232] on button "Ok" at bounding box center [304, 229] width 46 height 15
click at [304, 231] on span "Ok" at bounding box center [303, 229] width 7 height 8
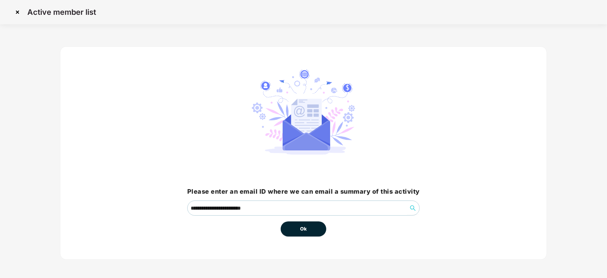
click at [304, 231] on span "Ok" at bounding box center [303, 229] width 7 height 8
click at [304, 230] on span "Ok" at bounding box center [303, 229] width 7 height 8
click at [281, 222] on button "Ok" at bounding box center [304, 229] width 46 height 15
click at [306, 230] on span "Ok" at bounding box center [303, 229] width 7 height 8
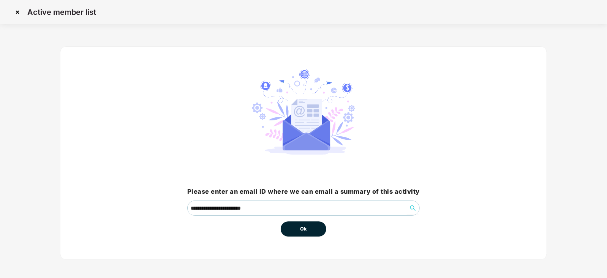
click at [306, 230] on span "Ok" at bounding box center [303, 229] width 7 height 8
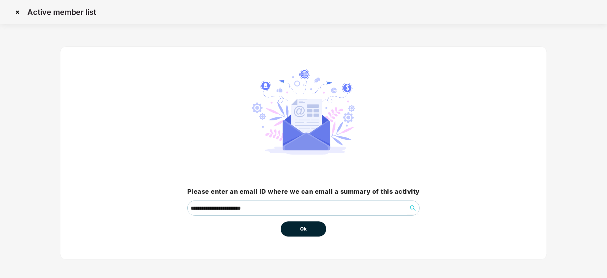
click at [306, 230] on span "Ok" at bounding box center [303, 229] width 7 height 8
click at [281, 222] on button "Ok" at bounding box center [304, 229] width 46 height 15
click at [306, 230] on span "Ok" at bounding box center [303, 229] width 7 height 8
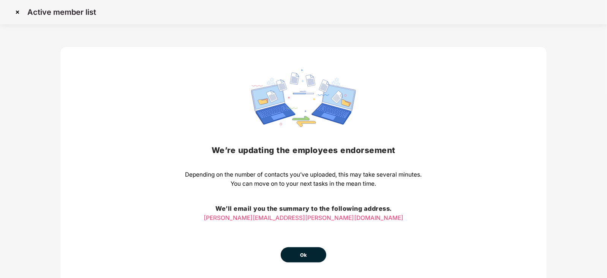
click at [317, 253] on button "Ok" at bounding box center [304, 254] width 46 height 15
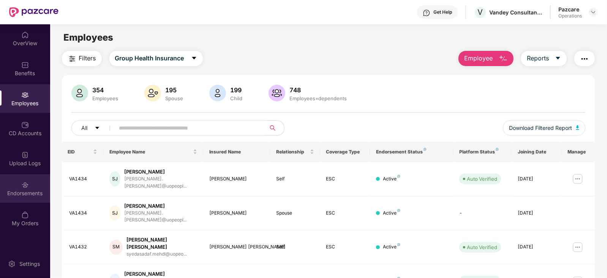
click at [23, 186] on img at bounding box center [25, 185] width 8 height 8
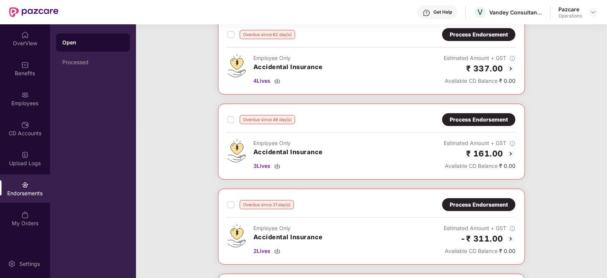
scroll to position [143, 0]
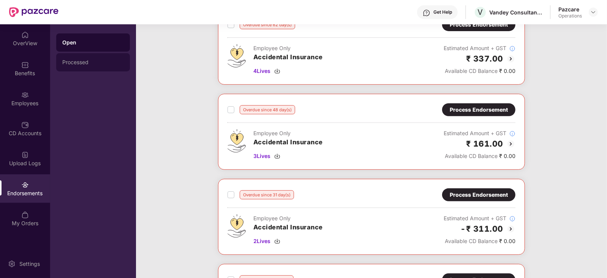
click at [81, 65] on div "Processed" at bounding box center [93, 62] width 62 height 6
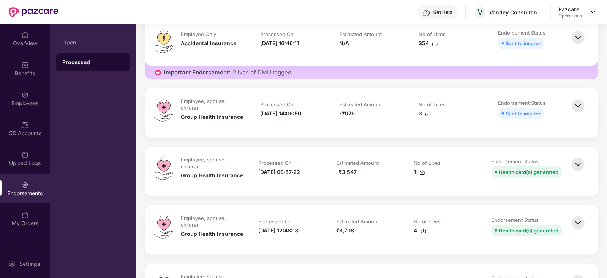
scroll to position [190, 0]
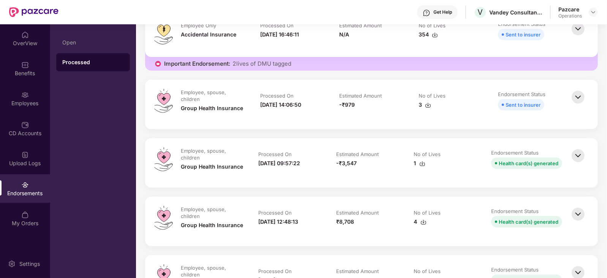
click at [578, 94] on img at bounding box center [578, 97] width 17 height 17
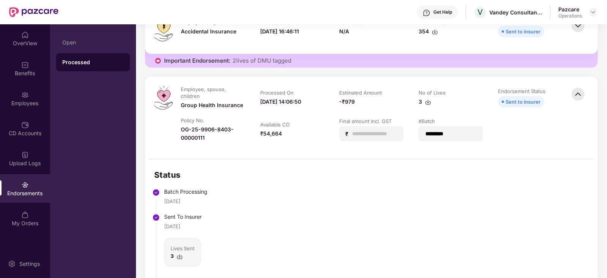
scroll to position [143, 0]
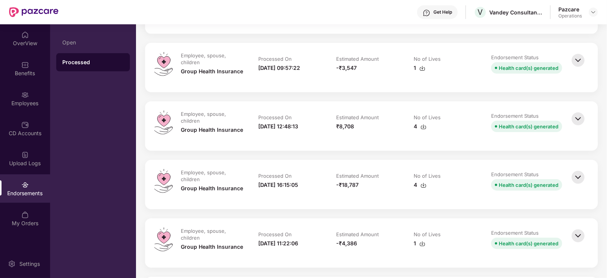
scroll to position [190, 0]
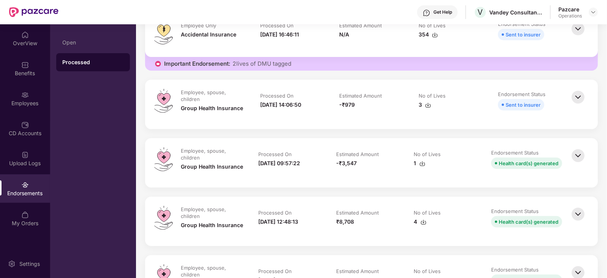
click at [573, 155] on img at bounding box center [578, 155] width 17 height 17
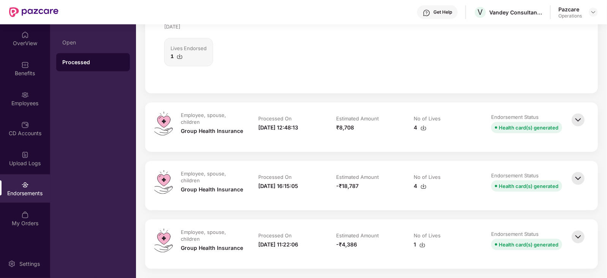
scroll to position [523, 0]
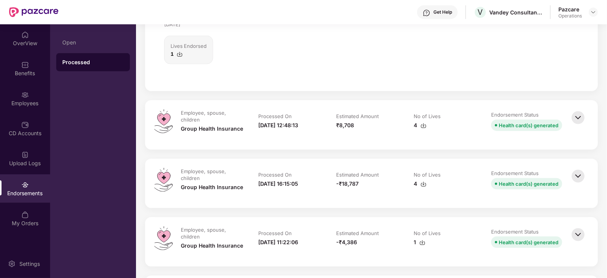
click at [576, 115] on img at bounding box center [578, 117] width 17 height 17
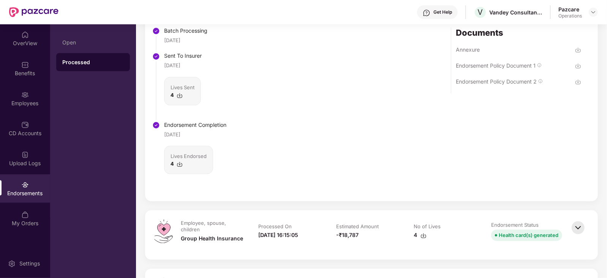
scroll to position [712, 0]
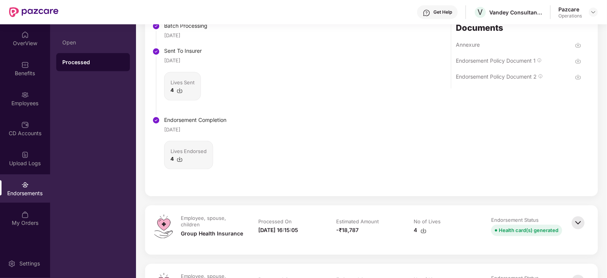
click at [576, 220] on img at bounding box center [578, 223] width 17 height 17
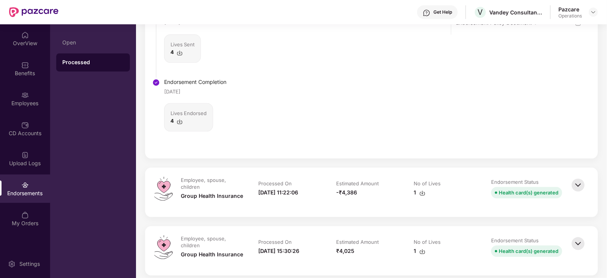
scroll to position [1045, 0]
click at [577, 189] on img at bounding box center [578, 185] width 17 height 17
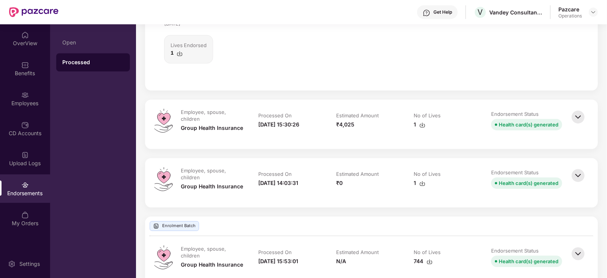
scroll to position [1425, 0]
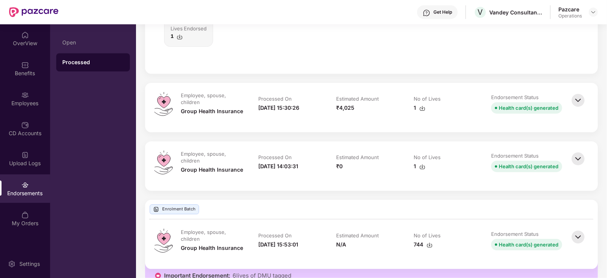
click at [575, 238] on img at bounding box center [578, 237] width 17 height 17
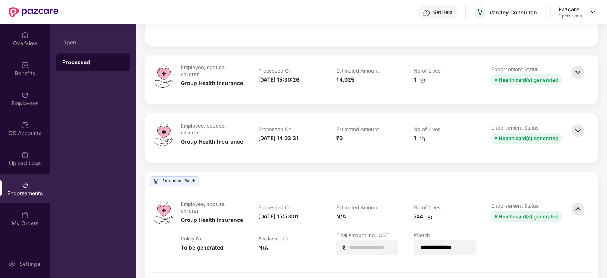
scroll to position [1377, 0]
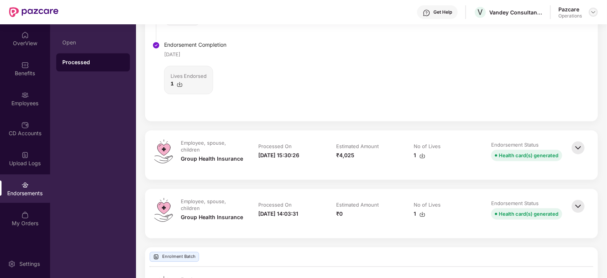
click at [592, 11] on img at bounding box center [594, 12] width 6 height 6
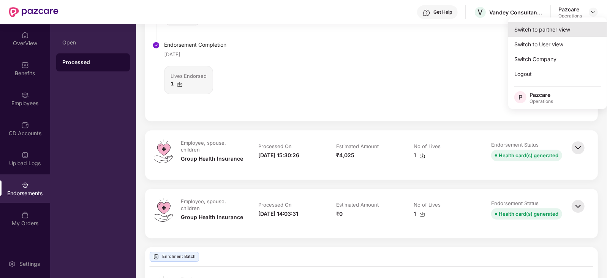
click at [566, 29] on div "Switch to partner view" at bounding box center [558, 29] width 99 height 15
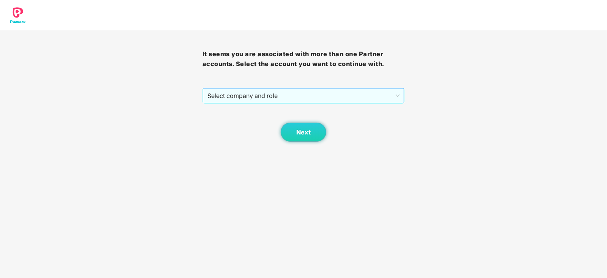
click at [226, 93] on span "Select company and role" at bounding box center [304, 96] width 193 height 14
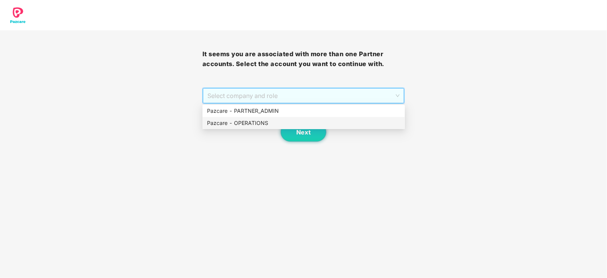
click at [236, 125] on div "Pazcare - OPERATIONS" at bounding box center [303, 123] width 193 height 8
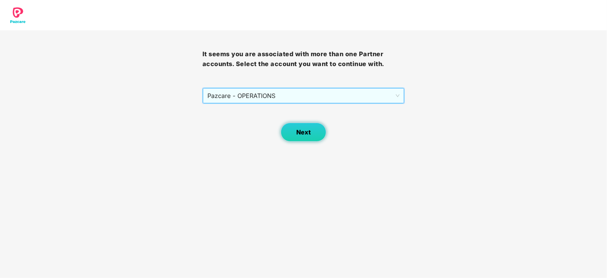
click at [305, 136] on button "Next" at bounding box center [304, 132] width 46 height 19
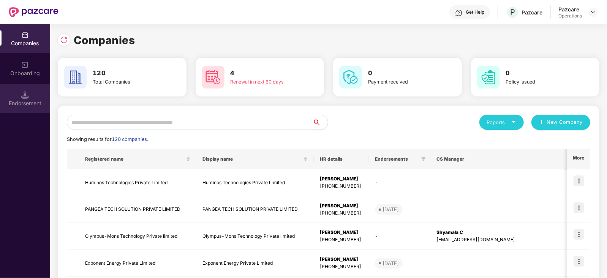
click at [35, 107] on div "Endorsement" at bounding box center [25, 104] width 50 height 8
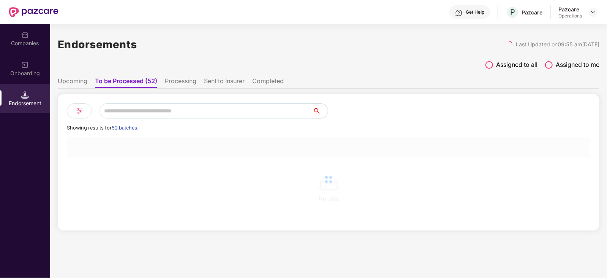
click at [63, 78] on li "Upcoming" at bounding box center [73, 82] width 30 height 11
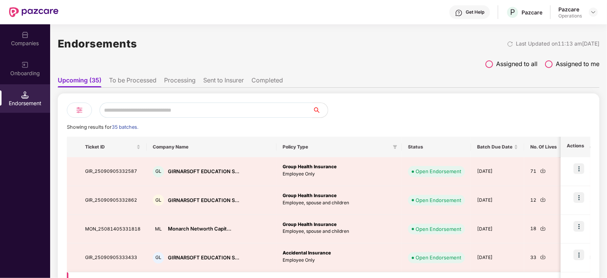
scroll to position [0, 0]
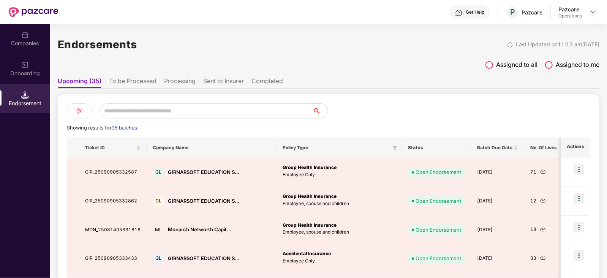
click at [143, 83] on li "To be Processed" at bounding box center [133, 82] width 48 height 11
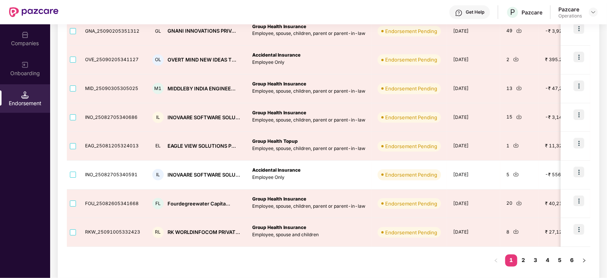
scroll to position [203, 0]
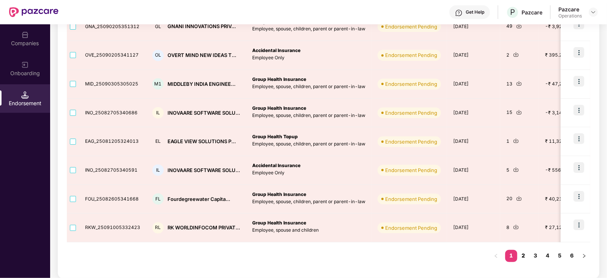
click at [527, 254] on link "2" at bounding box center [524, 255] width 12 height 11
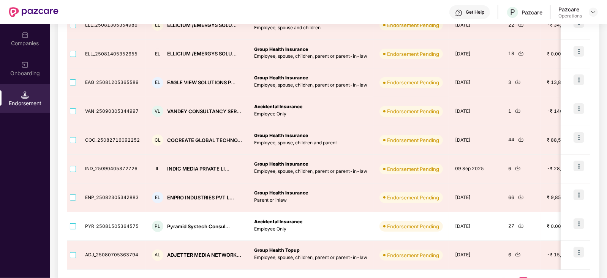
scroll to position [156, 0]
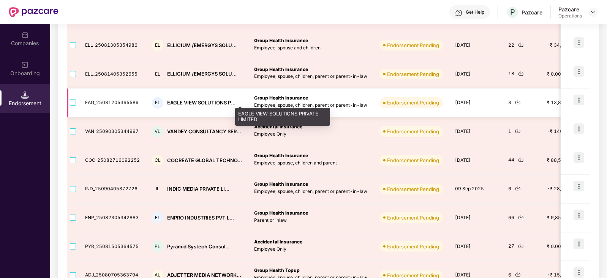
click at [177, 103] on div "EAGLE VIEW SOLUTIONS P..." at bounding box center [201, 102] width 68 height 7
copy div "EAGLE"
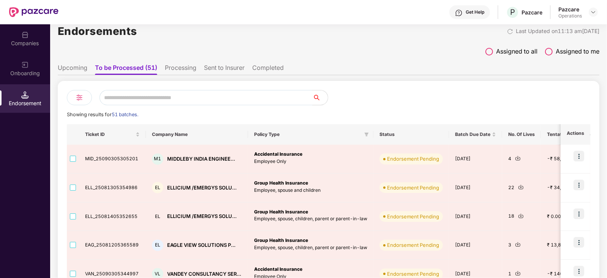
click at [27, 43] on div "Companies" at bounding box center [25, 44] width 50 height 8
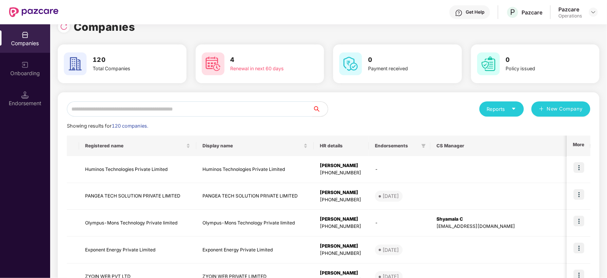
scroll to position [0, 0]
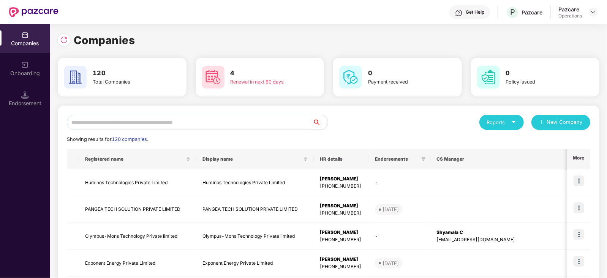
click at [153, 123] on input "text" at bounding box center [190, 122] width 246 height 15
paste input "*****"
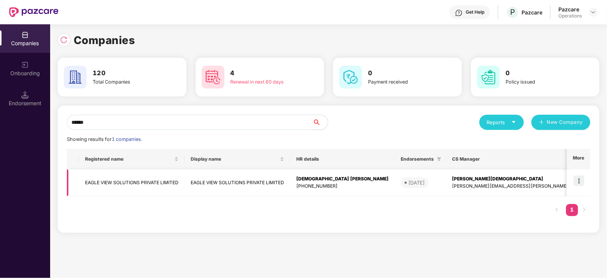
type input "*****"
click at [575, 181] on img at bounding box center [579, 181] width 11 height 11
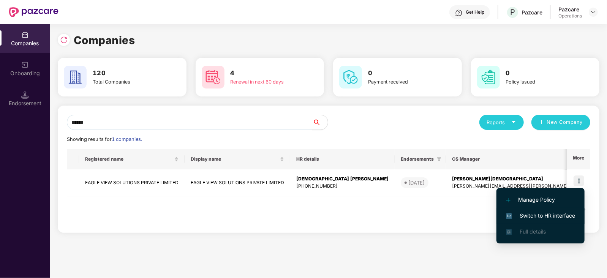
click at [561, 216] on span "Switch to HR interface" at bounding box center [540, 216] width 69 height 8
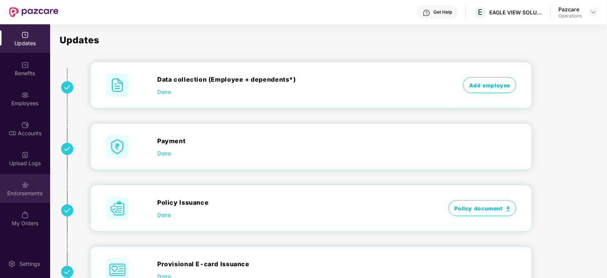
click at [19, 191] on div "Endorsements" at bounding box center [25, 194] width 50 height 8
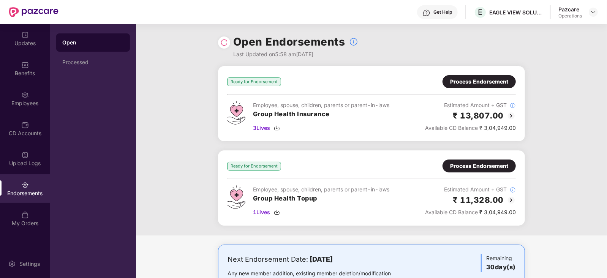
click at [454, 86] on div "Process Endorsement" at bounding box center [479, 81] width 73 height 13
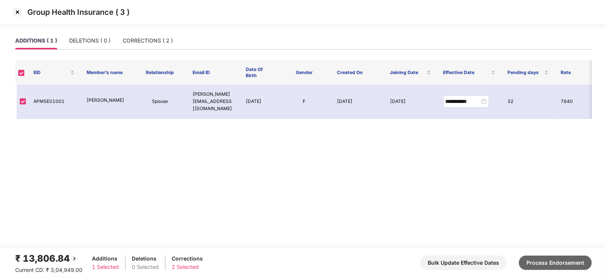
click at [538, 261] on button "Process Endorsement" at bounding box center [555, 263] width 73 height 14
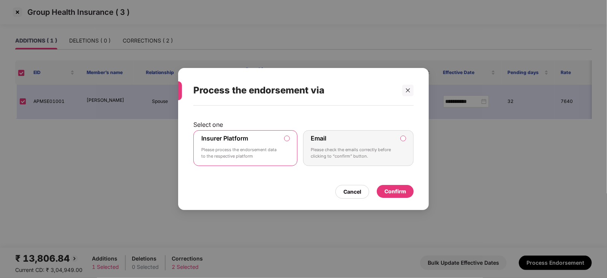
click at [385, 189] on div "Confirm" at bounding box center [396, 191] width 22 height 8
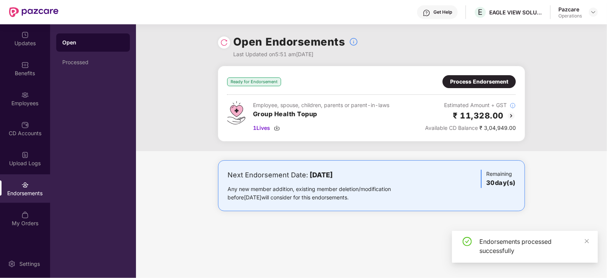
click at [463, 82] on div "Process Endorsement" at bounding box center [479, 82] width 58 height 8
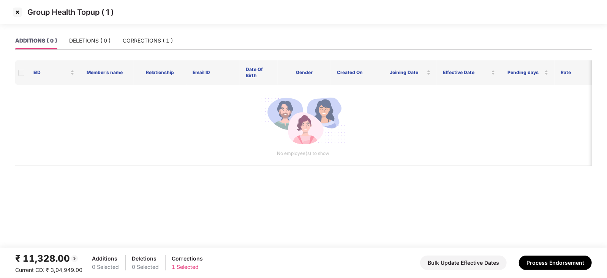
click at [559, 273] on div "₹ 11,328.00 Current CD: ₹ 3,04,949.00 Additions 0 Selected Deletions 0 Selected…" at bounding box center [303, 263] width 577 height 23
click at [553, 263] on button "Process Endorsement" at bounding box center [555, 263] width 73 height 14
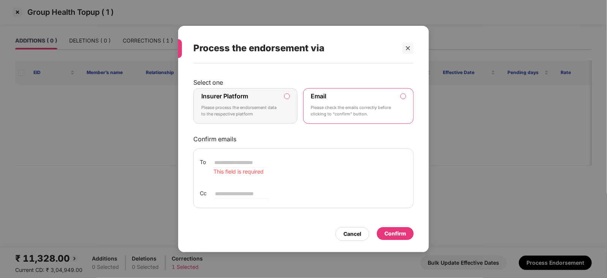
click at [288, 100] on label "Insurer Platform Please process the endorsement data to the respective platform" at bounding box center [245, 106] width 104 height 36
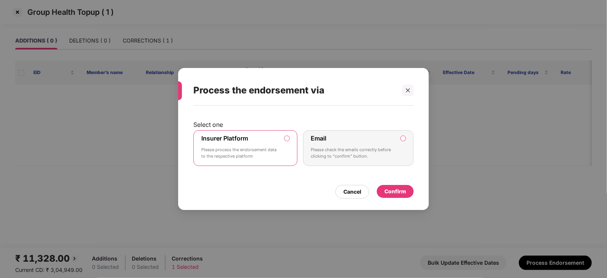
click at [393, 189] on div "Confirm" at bounding box center [396, 191] width 22 height 8
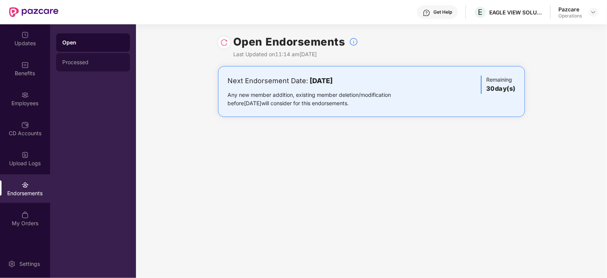
click at [84, 62] on div "Processed" at bounding box center [93, 62] width 62 height 6
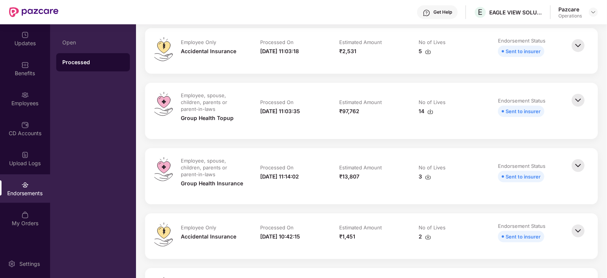
scroll to position [47, 0]
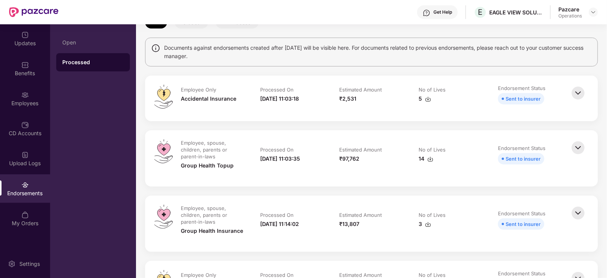
click at [427, 225] on img at bounding box center [428, 225] width 6 height 6
click at [403, 105] on td "Estimated Amount ₹2,531" at bounding box center [371, 98] width 79 height 27
click at [425, 98] on img at bounding box center [428, 99] width 6 height 6
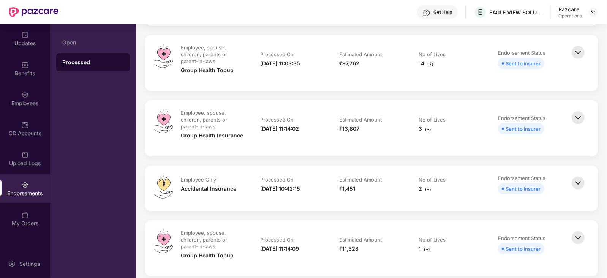
scroll to position [285, 0]
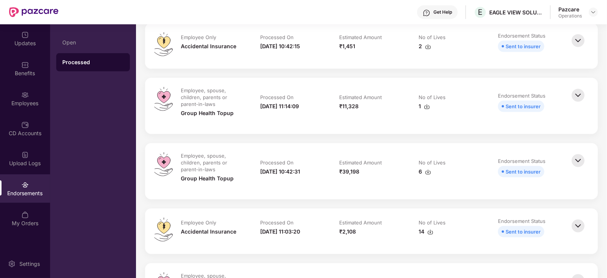
click at [429, 109] on img at bounding box center [427, 107] width 6 height 6
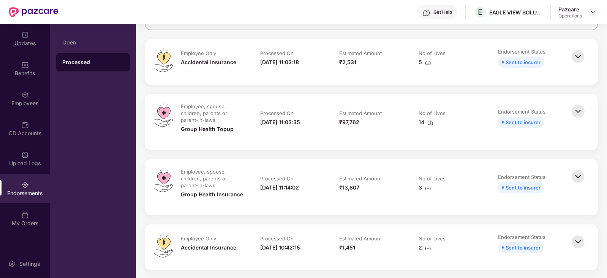
scroll to position [143, 0]
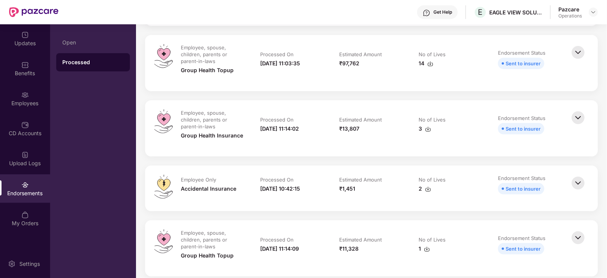
click at [363, 144] on td "Estimated Amount ₹13,807" at bounding box center [371, 128] width 79 height 38
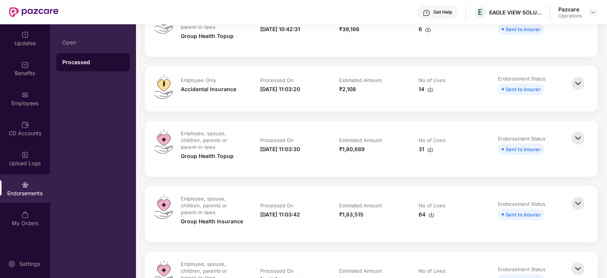
scroll to position [523, 0]
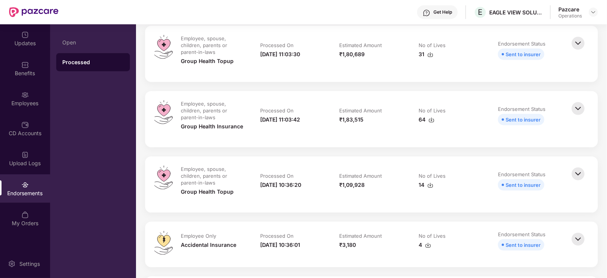
click at [32, 99] on div "Employees" at bounding box center [25, 98] width 50 height 29
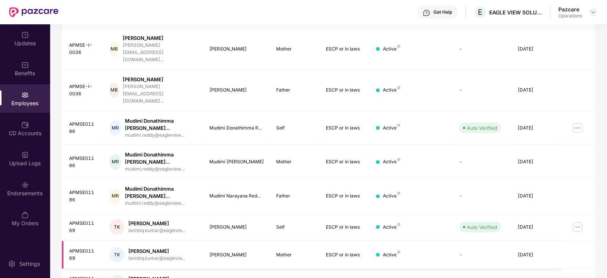
scroll to position [188, 0]
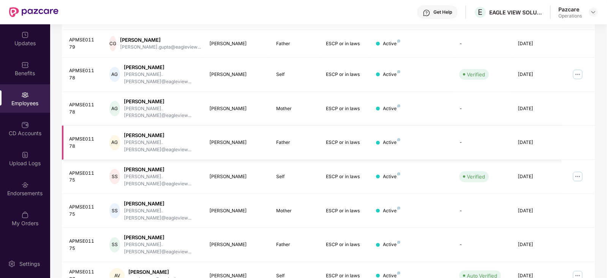
scroll to position [93, 0]
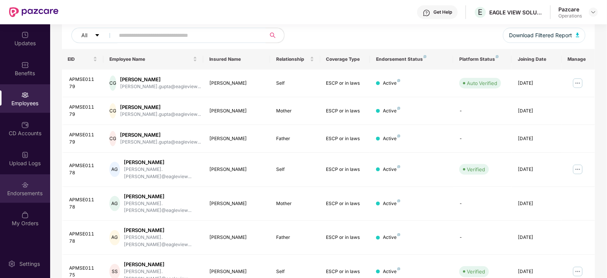
click at [22, 184] on img at bounding box center [25, 185] width 8 height 8
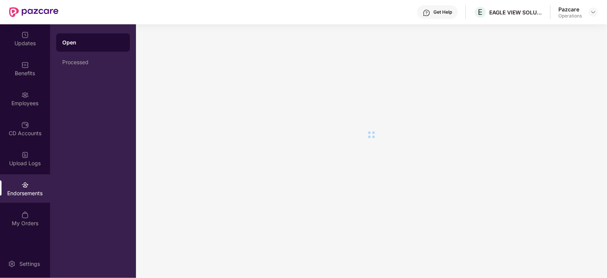
scroll to position [0, 0]
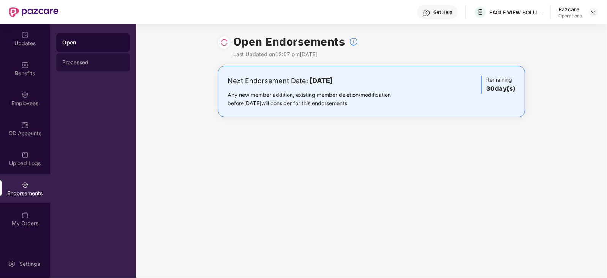
click at [74, 62] on div "Processed" at bounding box center [93, 62] width 62 height 6
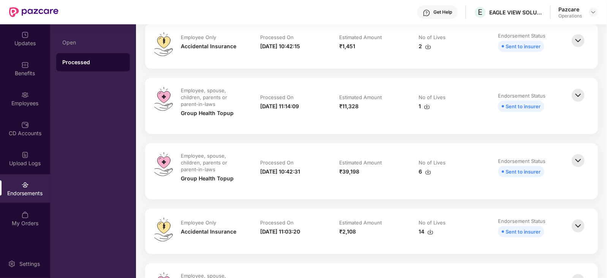
scroll to position [428, 0]
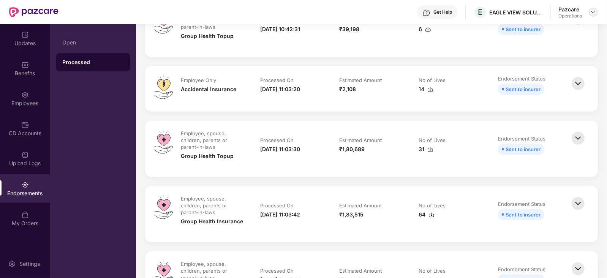
click at [593, 8] on div at bounding box center [593, 12] width 9 height 9
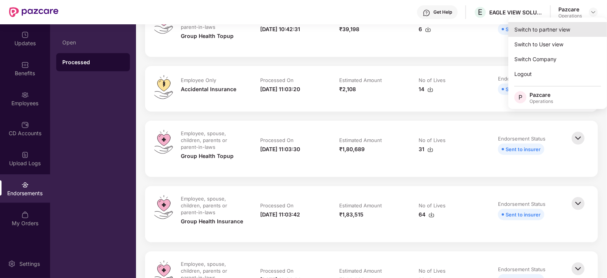
click at [563, 26] on div "Switch to partner view" at bounding box center [558, 29] width 99 height 15
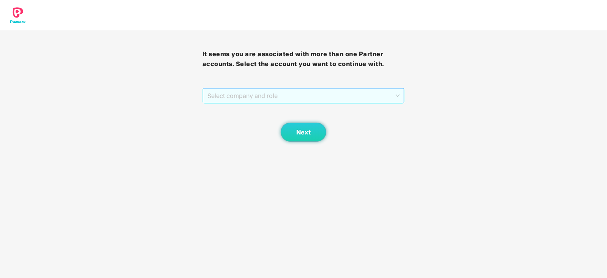
click at [230, 94] on span "Select company and role" at bounding box center [304, 96] width 193 height 14
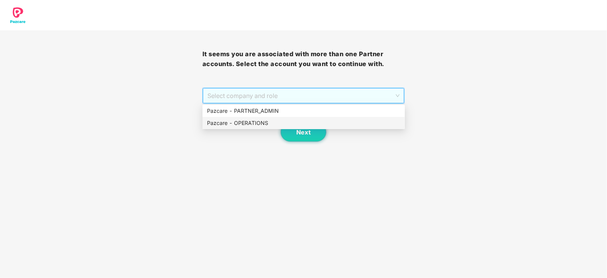
click at [226, 123] on div "Pazcare - OPERATIONS" at bounding box center [303, 123] width 193 height 8
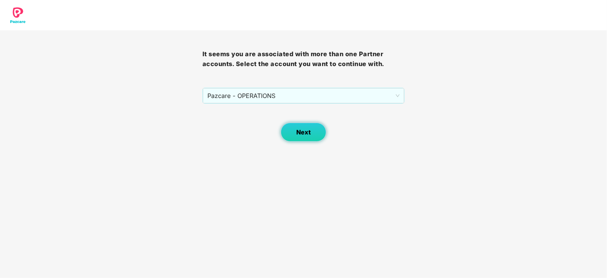
click at [311, 135] on span "Next" at bounding box center [303, 132] width 14 height 7
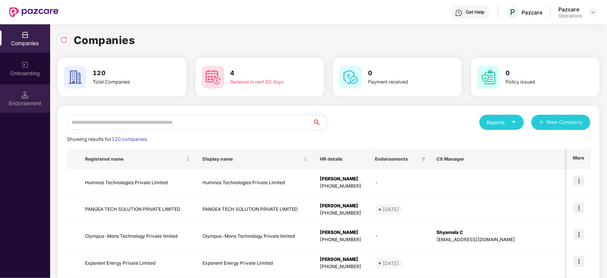
click at [13, 103] on div "Endorsement" at bounding box center [25, 104] width 50 height 8
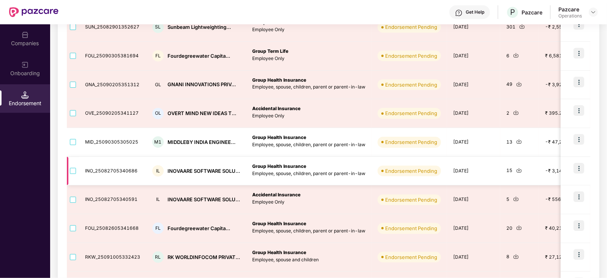
scroll to position [203, 0]
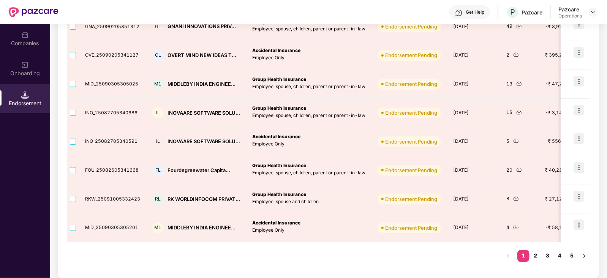
click at [536, 256] on link "2" at bounding box center [536, 255] width 12 height 11
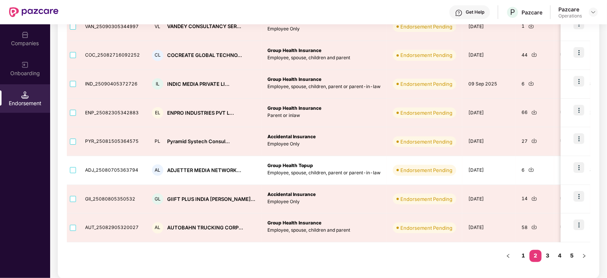
scroll to position [108, 0]
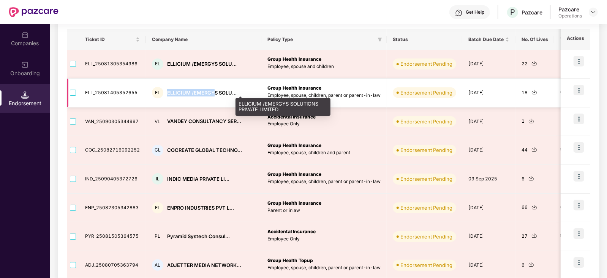
drag, startPoint x: 165, startPoint y: 92, endPoint x: 214, endPoint y: 91, distance: 48.7
click at [214, 91] on div "ELLICIUM /EMERGYS SOLU..." at bounding box center [202, 92] width 70 height 7
copy div "ELLICIUM /EMERGY"
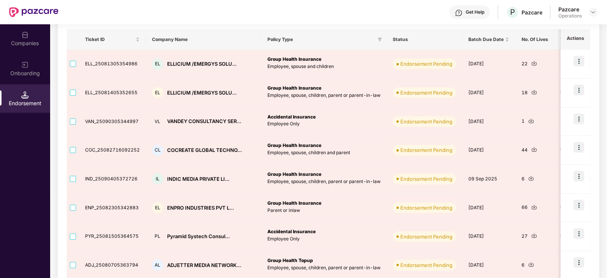
click at [37, 40] on div "Companies" at bounding box center [25, 44] width 50 height 8
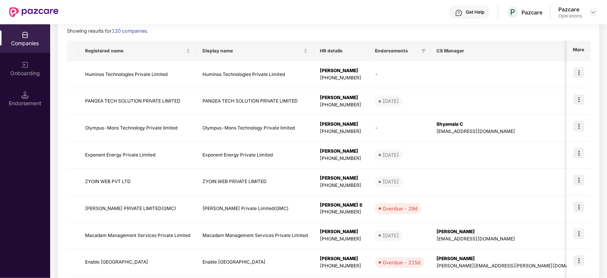
scroll to position [0, 0]
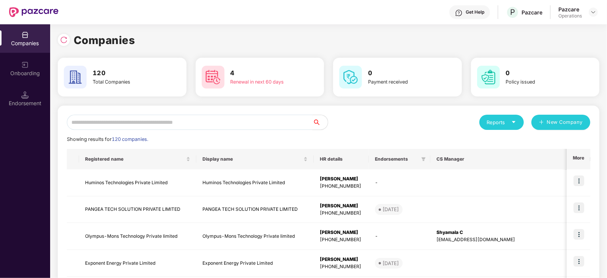
click at [124, 125] on input "text" at bounding box center [190, 122] width 246 height 15
paste input "**********"
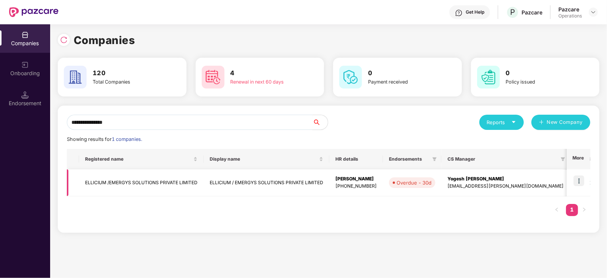
type input "**********"
click at [582, 178] on img at bounding box center [579, 181] width 11 height 11
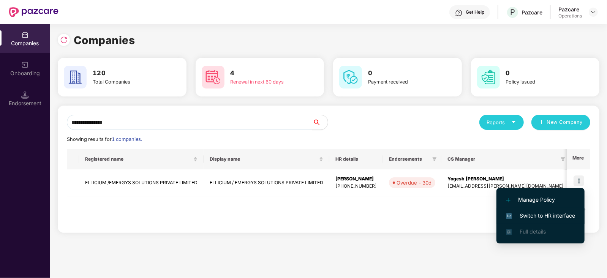
click at [569, 216] on span "Switch to HR interface" at bounding box center [540, 216] width 69 height 8
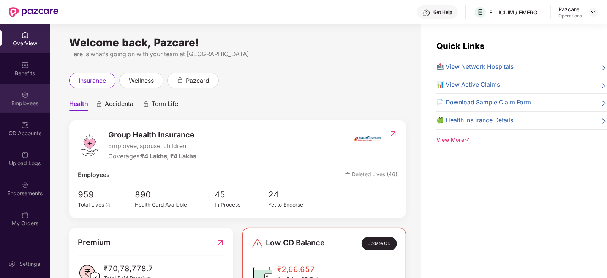
click at [21, 103] on div "Employees" at bounding box center [25, 104] width 50 height 8
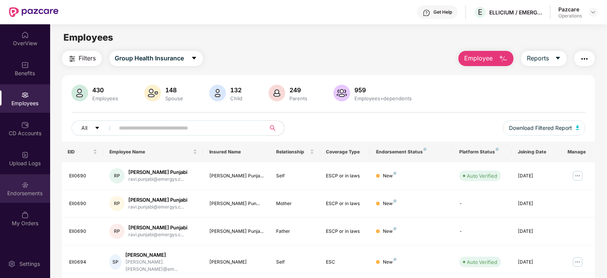
click at [27, 187] on img at bounding box center [25, 185] width 8 height 8
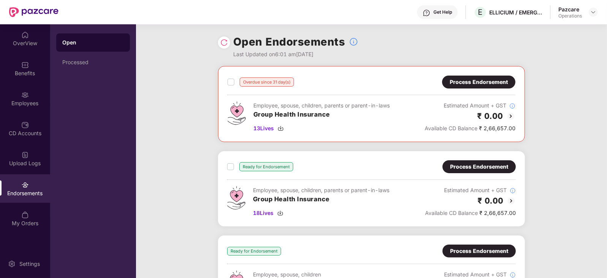
click at [465, 168] on div "Process Endorsement" at bounding box center [479, 167] width 58 height 8
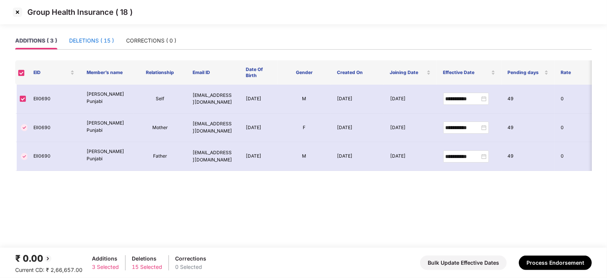
click at [108, 39] on div "DELETIONS ( 15 )" at bounding box center [91, 40] width 45 height 8
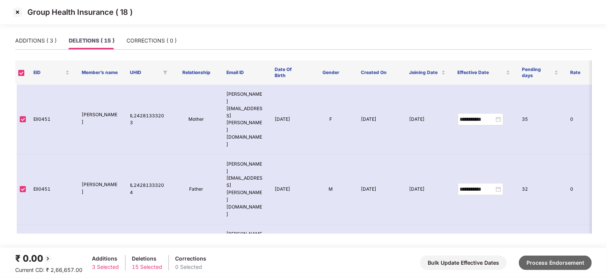
click at [557, 268] on button "Process Endorsement" at bounding box center [555, 263] width 73 height 14
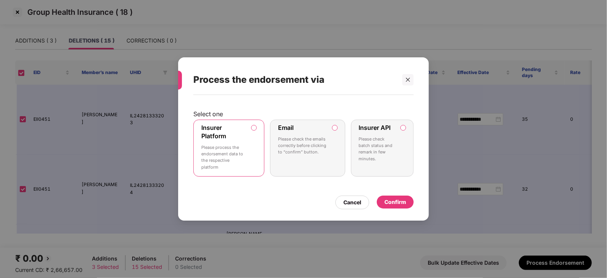
click at [382, 205] on div "Confirm" at bounding box center [395, 202] width 37 height 13
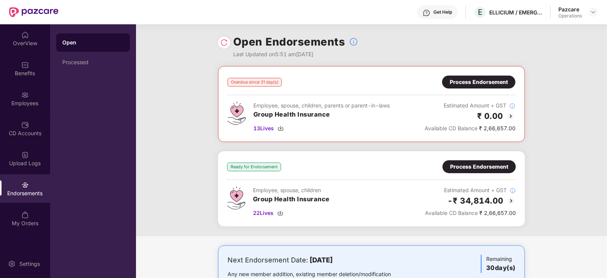
click at [460, 162] on div "Process Endorsement" at bounding box center [479, 166] width 73 height 13
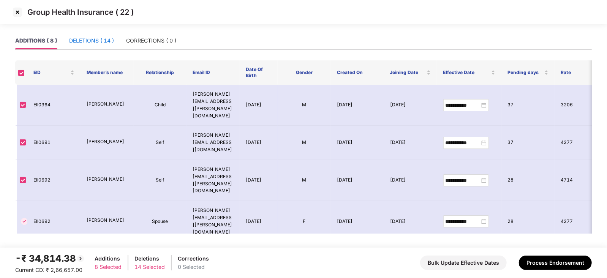
click at [104, 43] on div "DELETIONS ( 14 )" at bounding box center [91, 40] width 45 height 8
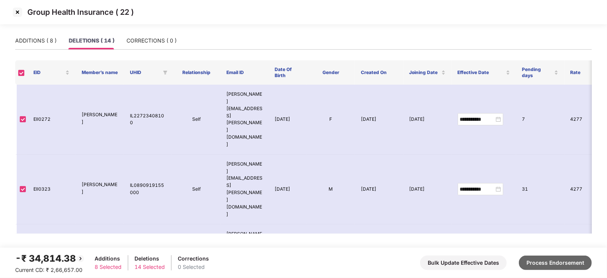
click at [533, 257] on button "Process Endorsement" at bounding box center [555, 263] width 73 height 14
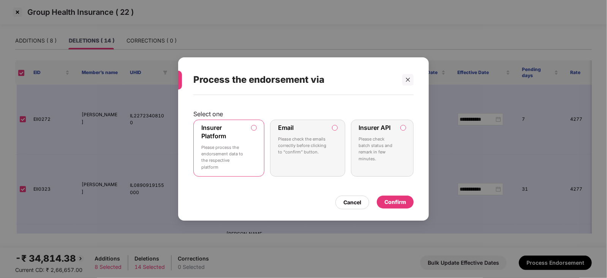
click at [396, 207] on div "Confirm" at bounding box center [395, 202] width 37 height 13
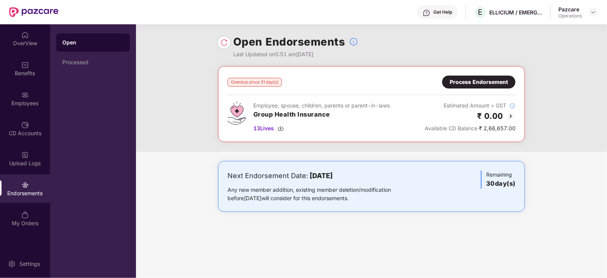
click at [222, 41] on img at bounding box center [224, 43] width 8 height 8
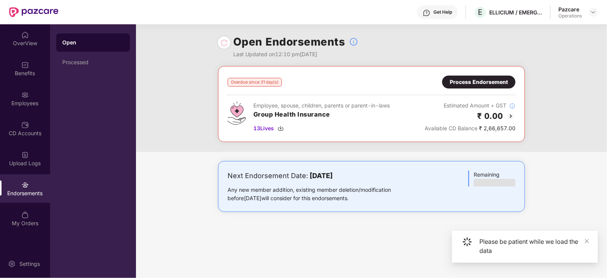
click at [458, 86] on div "Process Endorsement" at bounding box center [479, 82] width 58 height 8
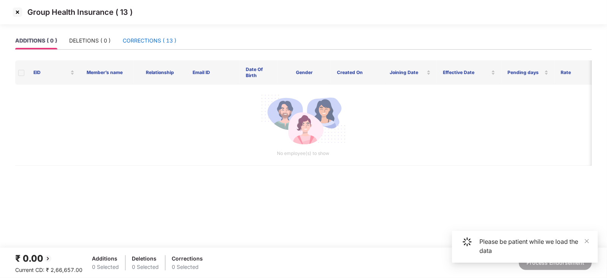
click at [124, 43] on div "CORRECTIONS ( 13 )" at bounding box center [150, 40] width 54 height 8
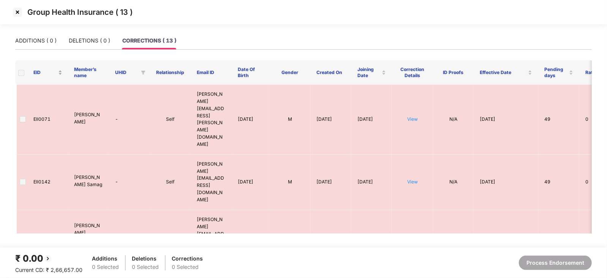
drag, startPoint x: 13, startPoint y: 71, endPoint x: 42, endPoint y: 66, distance: 30.1
click at [13, 72] on main "ADDITIONS ( 0 ) DELETIONS ( 0 ) CORRECTIONS ( 13 ) EID Member’s name UHID Relat…" at bounding box center [303, 140] width 607 height 216
click at [16, 15] on img at bounding box center [17, 12] width 12 height 12
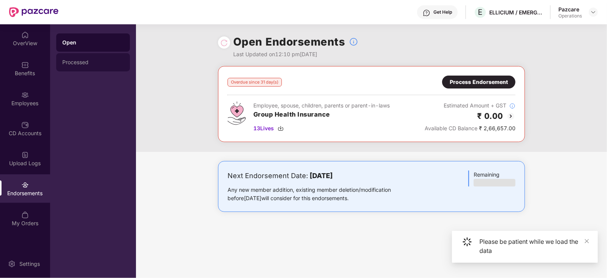
click at [67, 68] on div "Processed" at bounding box center [93, 62] width 74 height 18
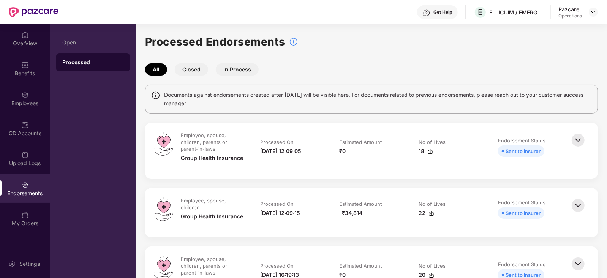
click at [434, 215] on img at bounding box center [432, 214] width 6 height 6
click at [385, 163] on td "Estimated Amount ₹0" at bounding box center [371, 151] width 79 height 38
click at [430, 151] on img at bounding box center [431, 152] width 6 height 6
click at [21, 100] on div "Employees" at bounding box center [25, 104] width 50 height 8
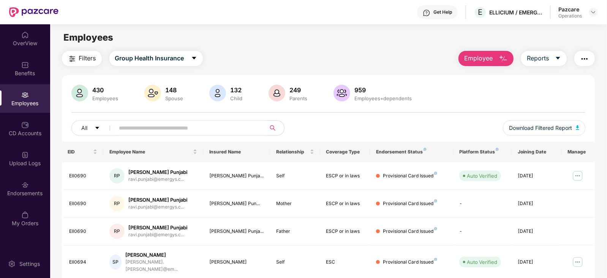
click at [190, 124] on input "text" at bounding box center [187, 127] width 136 height 11
paste input "*******"
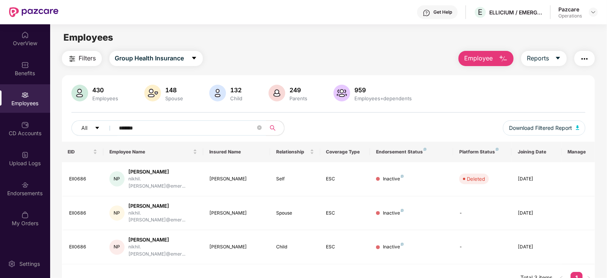
type input "*******"
click at [594, 14] on img at bounding box center [594, 12] width 6 height 6
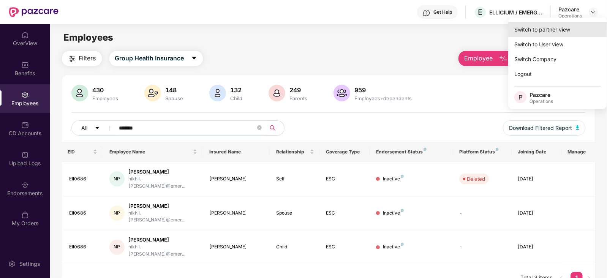
click at [564, 32] on div "Switch to partner view" at bounding box center [558, 29] width 99 height 15
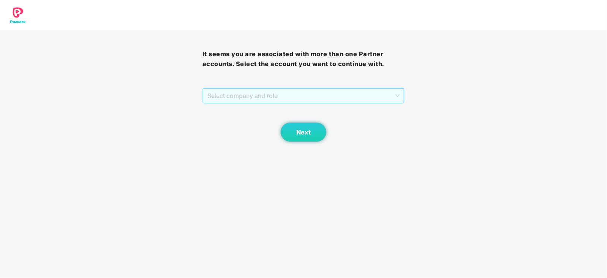
click at [229, 98] on span "Select company and role" at bounding box center [304, 96] width 193 height 14
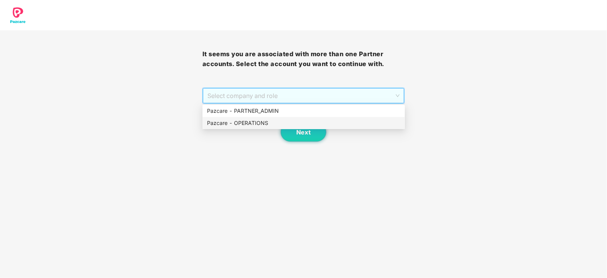
click at [228, 124] on div "Pazcare - OPERATIONS" at bounding box center [303, 123] width 193 height 8
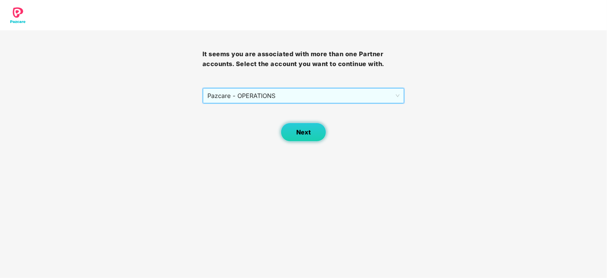
click at [294, 134] on button "Next" at bounding box center [304, 132] width 46 height 19
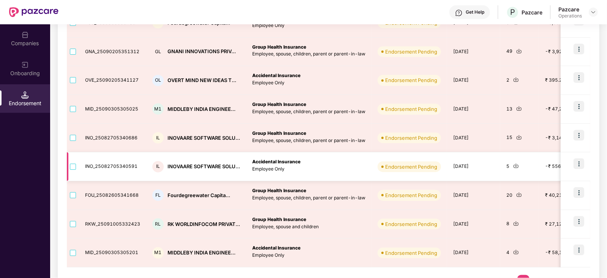
scroll to position [203, 0]
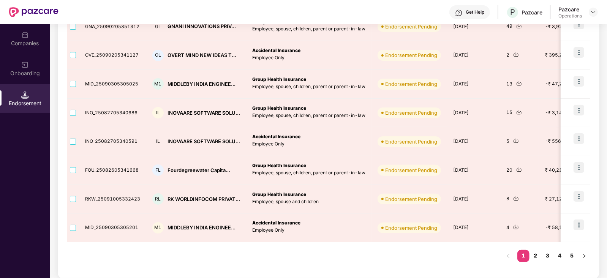
click at [536, 256] on link "2" at bounding box center [536, 255] width 12 height 11
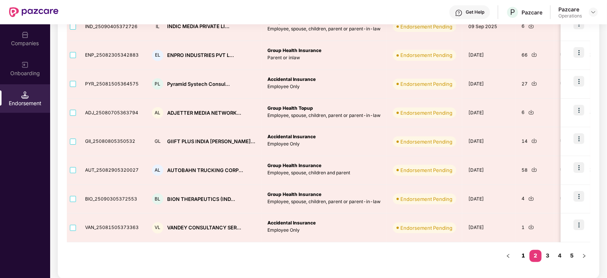
click at [524, 254] on link "1" at bounding box center [524, 255] width 12 height 11
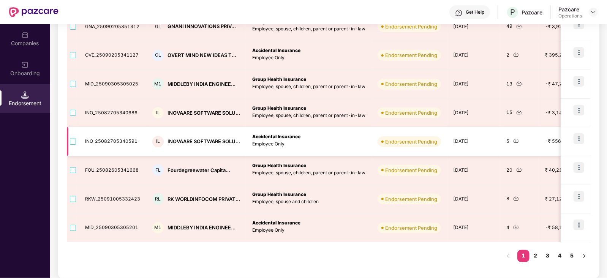
scroll to position [61, 0]
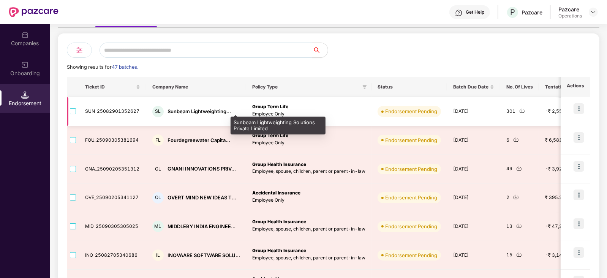
click at [182, 109] on div "Sunbeam Lightweighting..." at bounding box center [199, 111] width 63 height 7
copy div "Sunbeam"
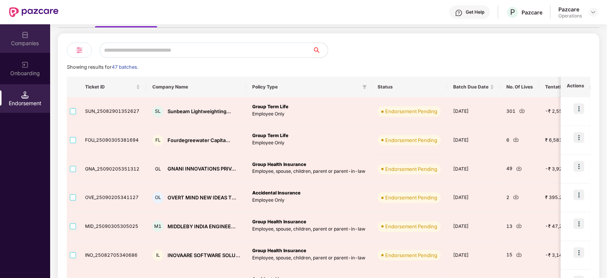
click at [21, 46] on div "Companies" at bounding box center [25, 44] width 50 height 8
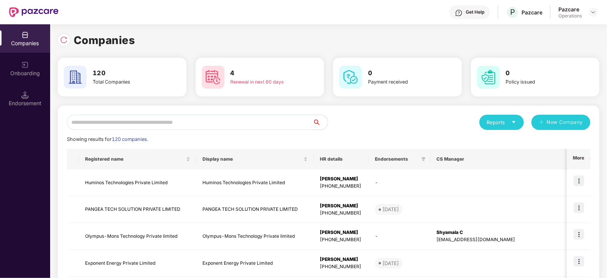
click at [125, 128] on input "text" at bounding box center [190, 122] width 246 height 15
paste input "*******"
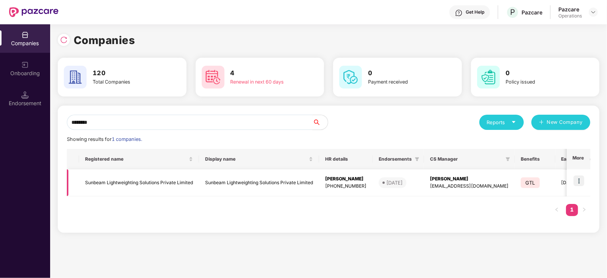
type input "*******"
click at [582, 182] on img at bounding box center [579, 181] width 11 height 11
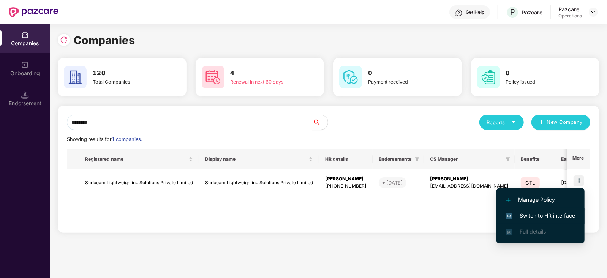
click at [559, 215] on span "Switch to HR interface" at bounding box center [540, 216] width 69 height 8
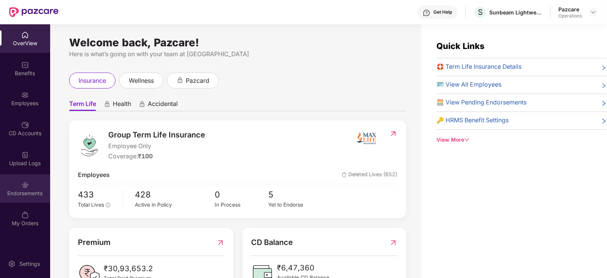
click at [25, 195] on div "Endorsements" at bounding box center [25, 194] width 50 height 8
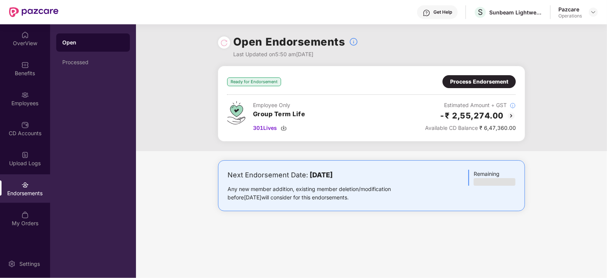
click at [471, 83] on div "Process Endorsement" at bounding box center [479, 82] width 58 height 8
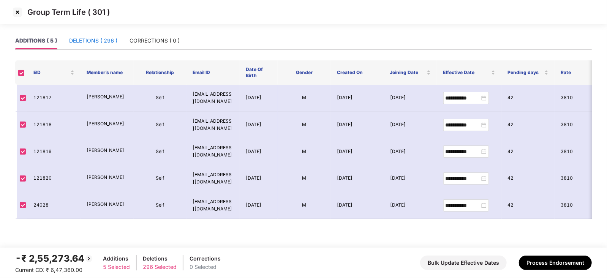
click at [109, 42] on div "DELETIONS ( 296 )" at bounding box center [93, 40] width 48 height 8
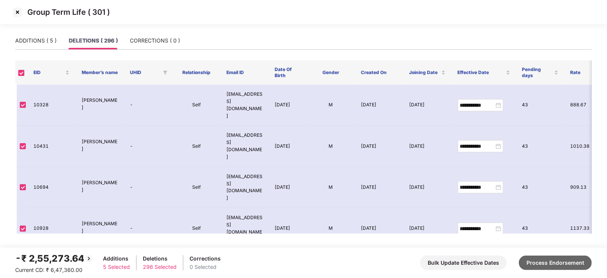
click at [557, 259] on button "Process Endorsement" at bounding box center [555, 263] width 73 height 14
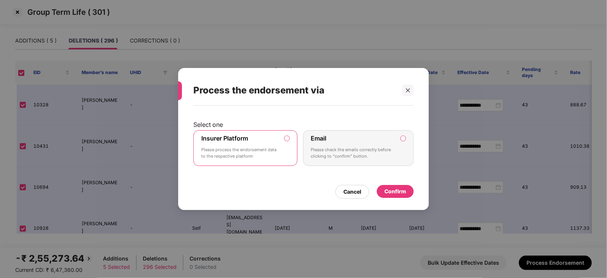
click at [393, 195] on div "Confirm" at bounding box center [395, 191] width 37 height 13
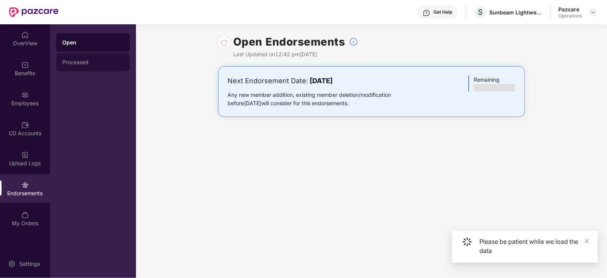
click at [78, 65] on div "Processed" at bounding box center [93, 62] width 62 height 6
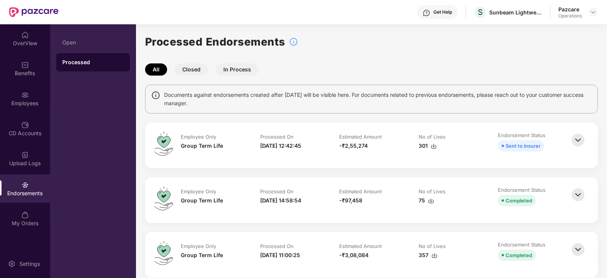
click at [435, 146] on img at bounding box center [434, 146] width 6 height 6
